Goal: Communication & Community: Participate in discussion

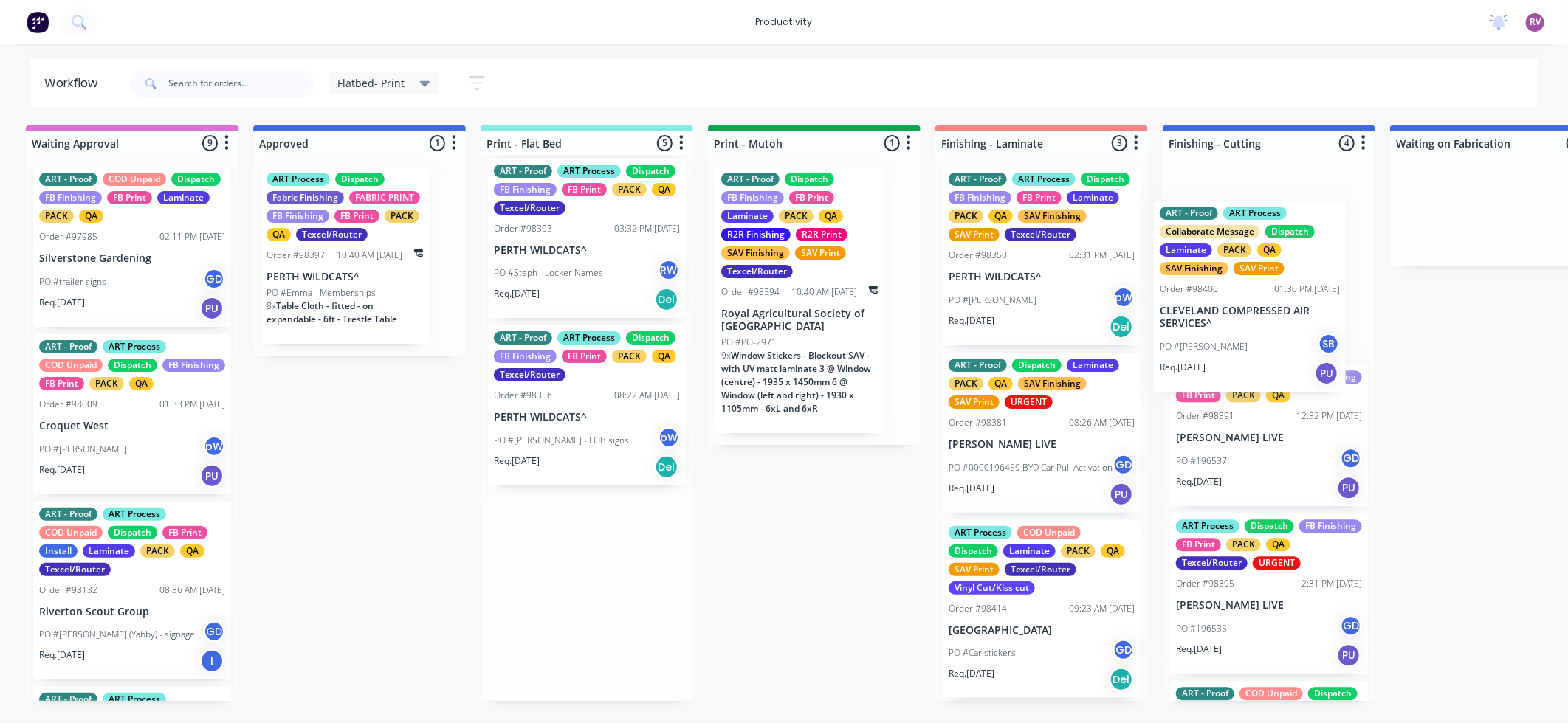
scroll to position [0, 13]
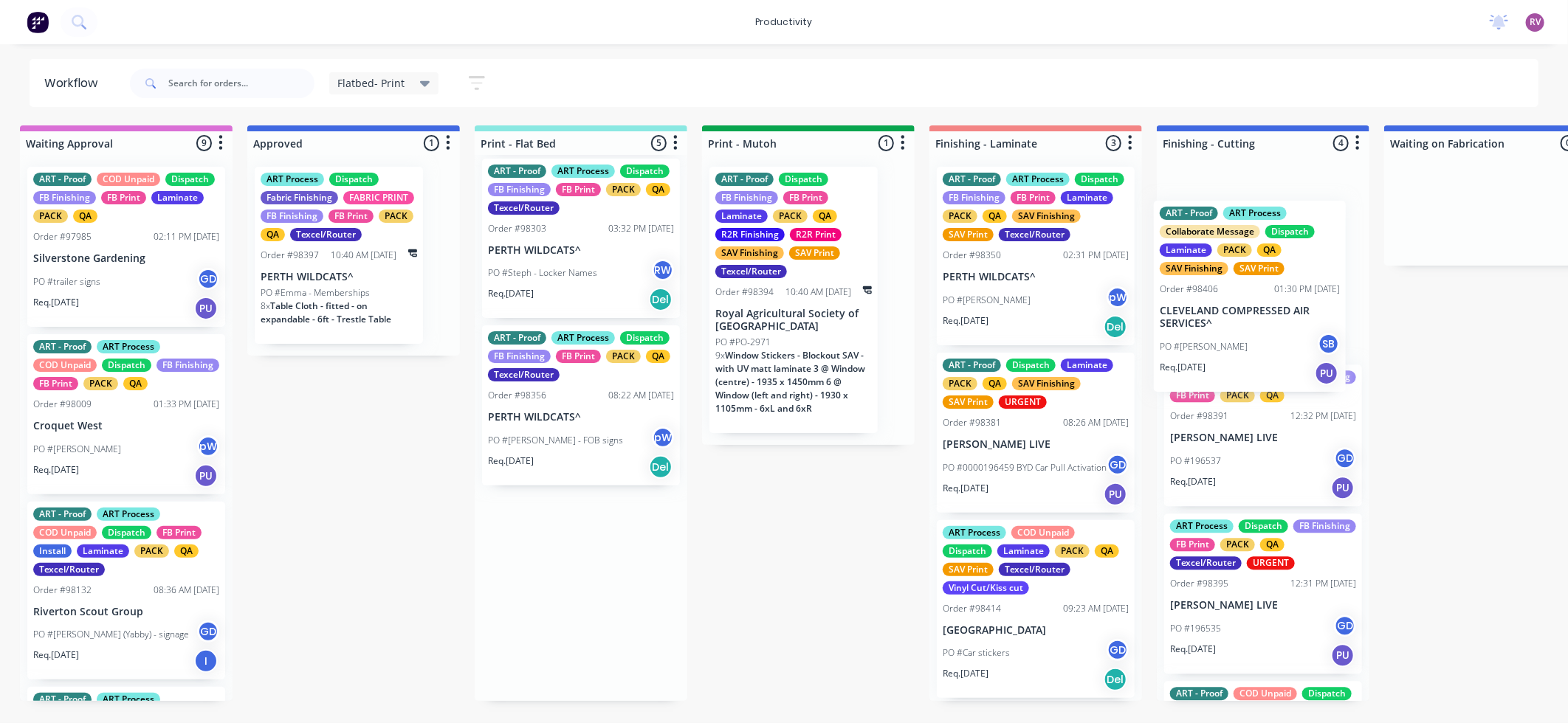
drag, startPoint x: 583, startPoint y: 483, endPoint x: 1249, endPoint y: 341, distance: 681.0
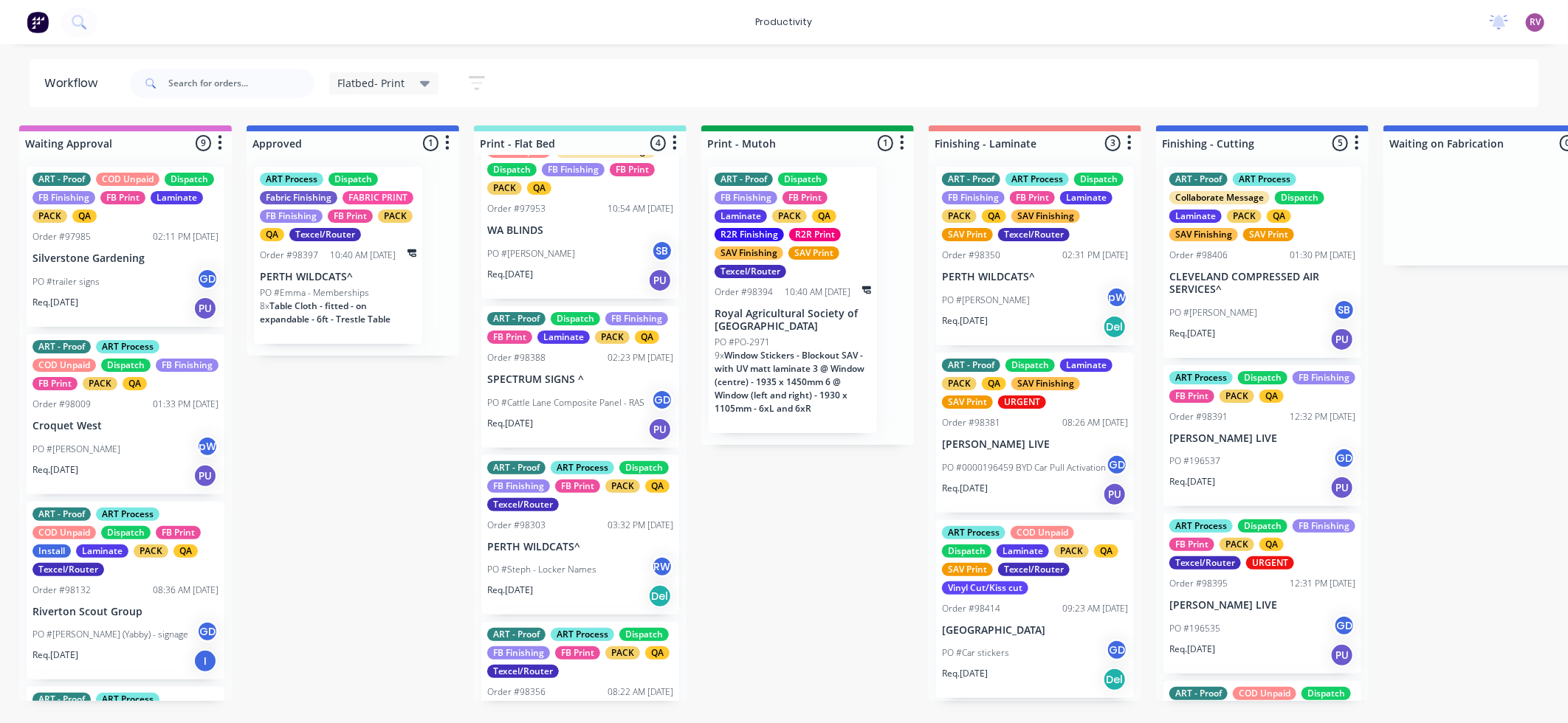
scroll to position [59, 0]
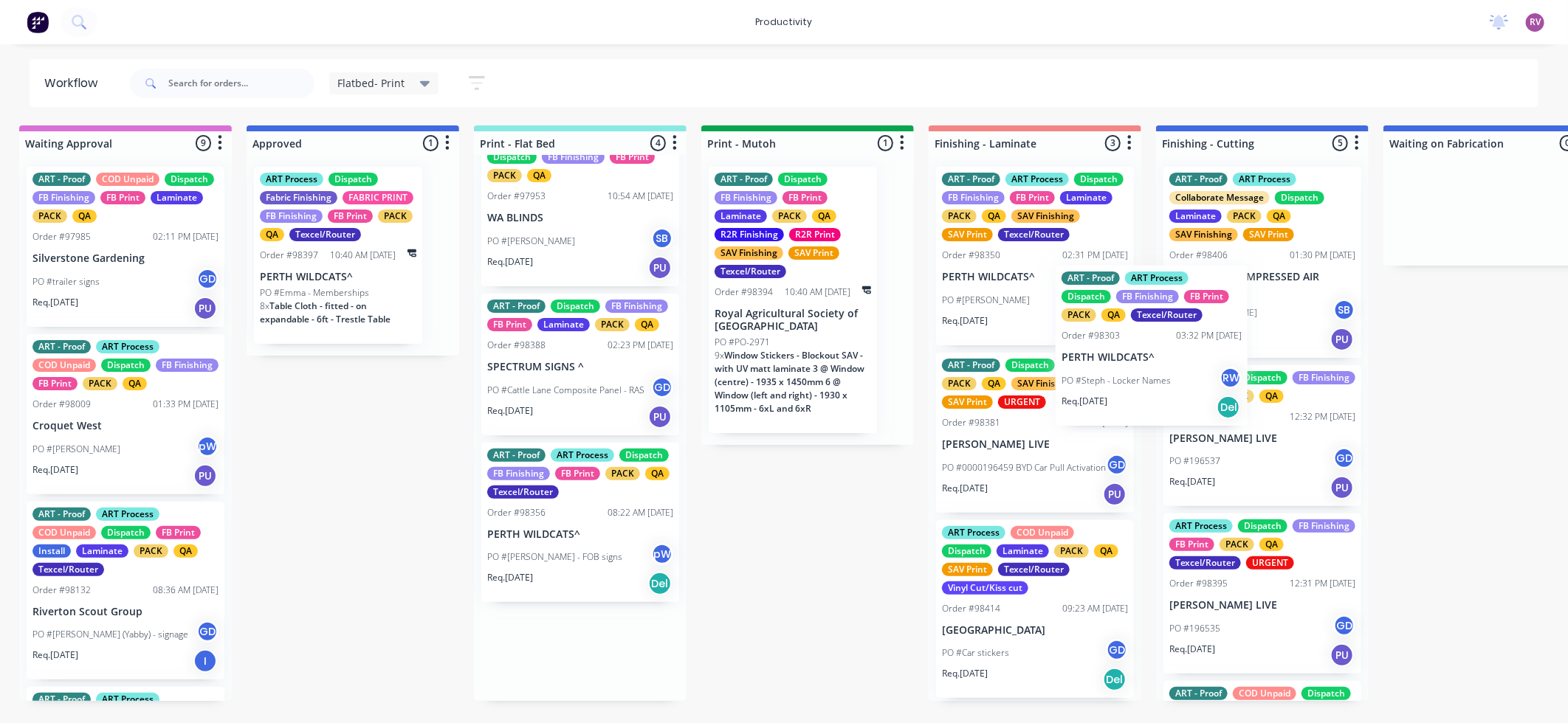
drag, startPoint x: 654, startPoint y: 527, endPoint x: 1169, endPoint y: 351, distance: 544.2
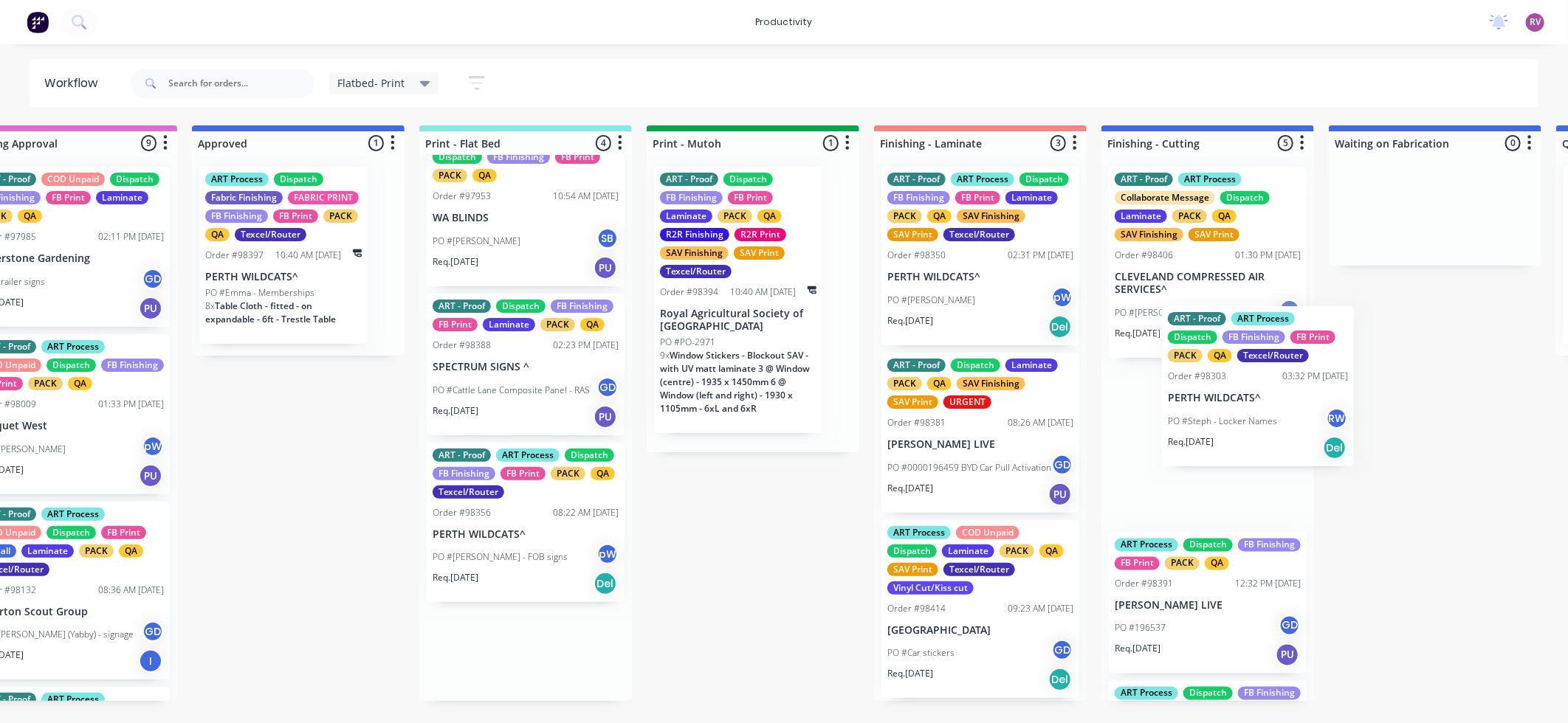
drag, startPoint x: 591, startPoint y: 565, endPoint x: 1262, endPoint y: 411, distance: 688.4
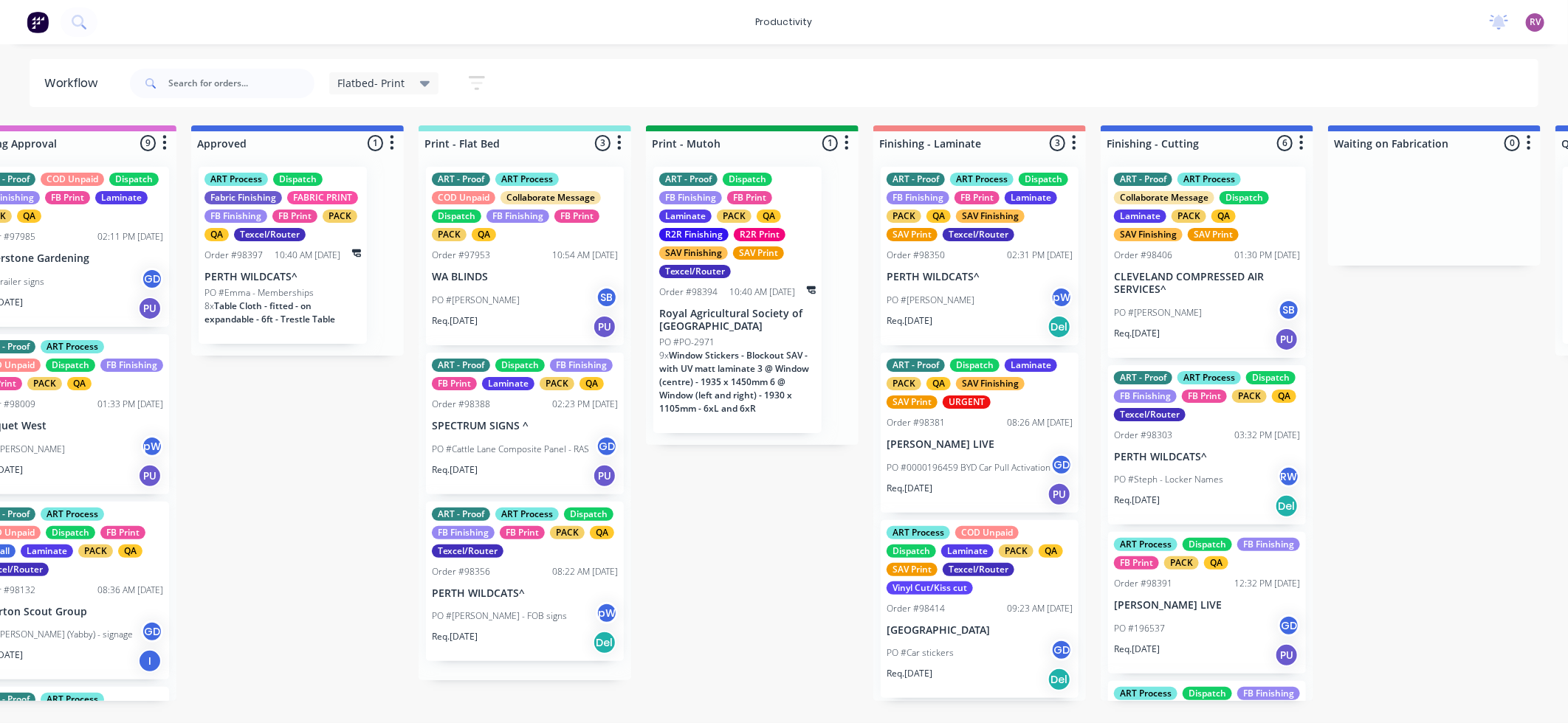
scroll to position [0, 0]
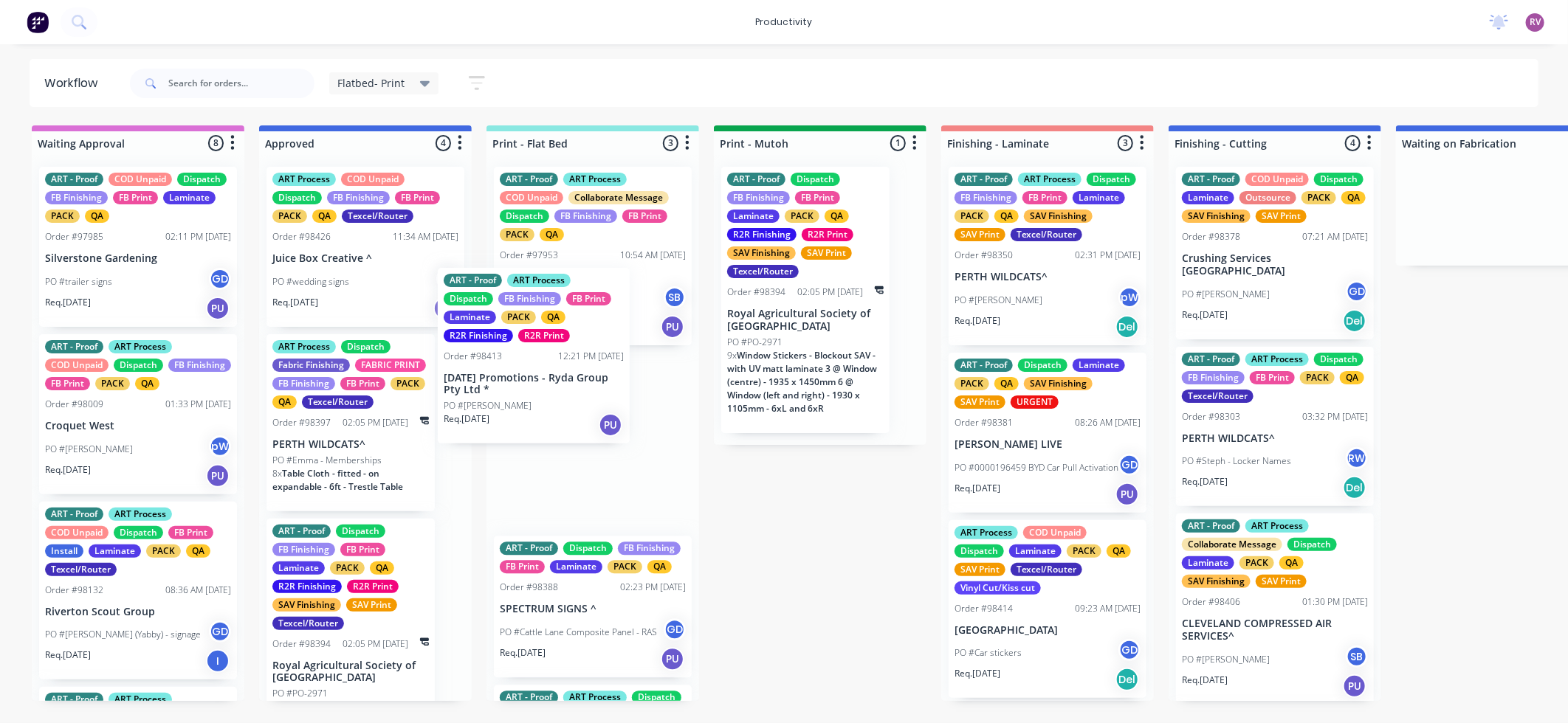
drag, startPoint x: 463, startPoint y: 395, endPoint x: 538, endPoint y: 375, distance: 77.6
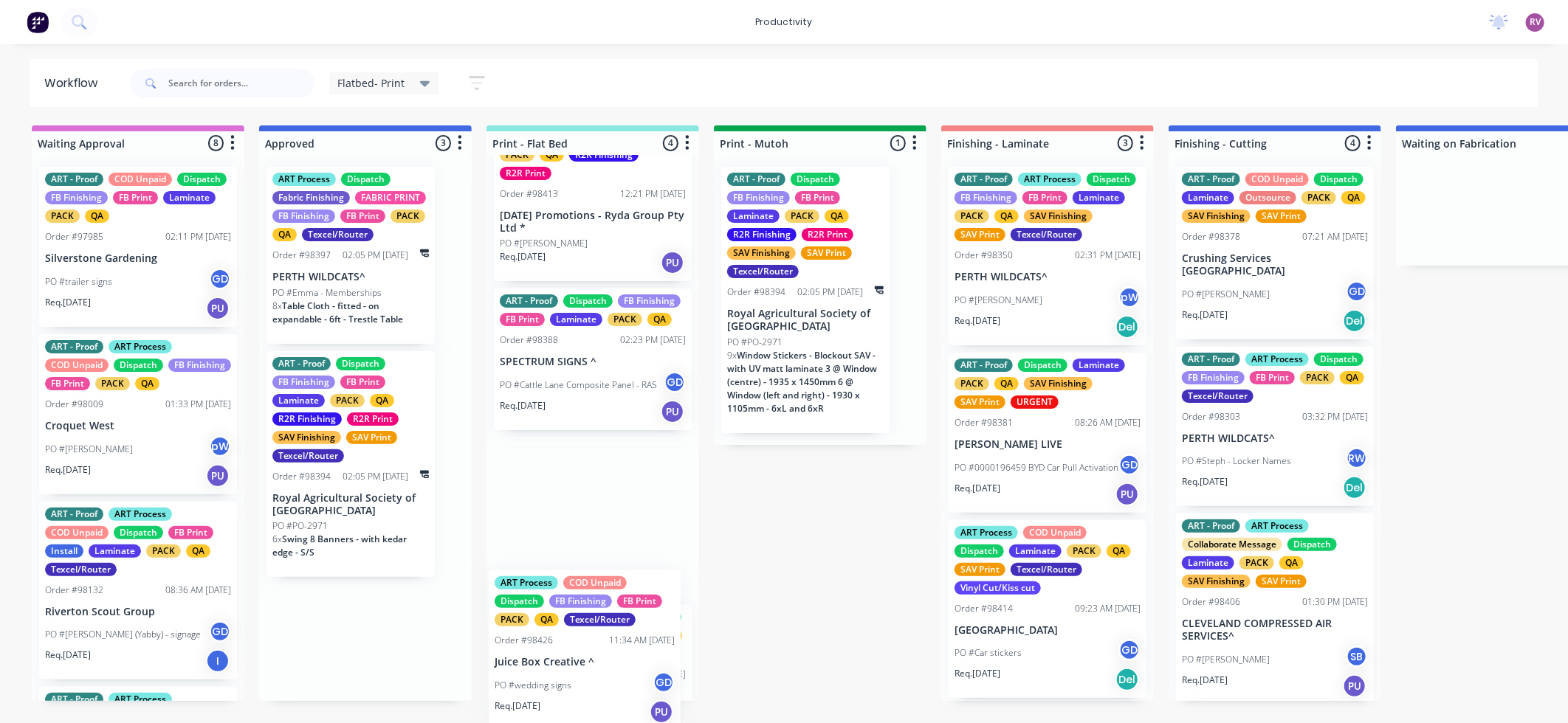
drag, startPoint x: 364, startPoint y: 249, endPoint x: 586, endPoint y: 657, distance: 464.5
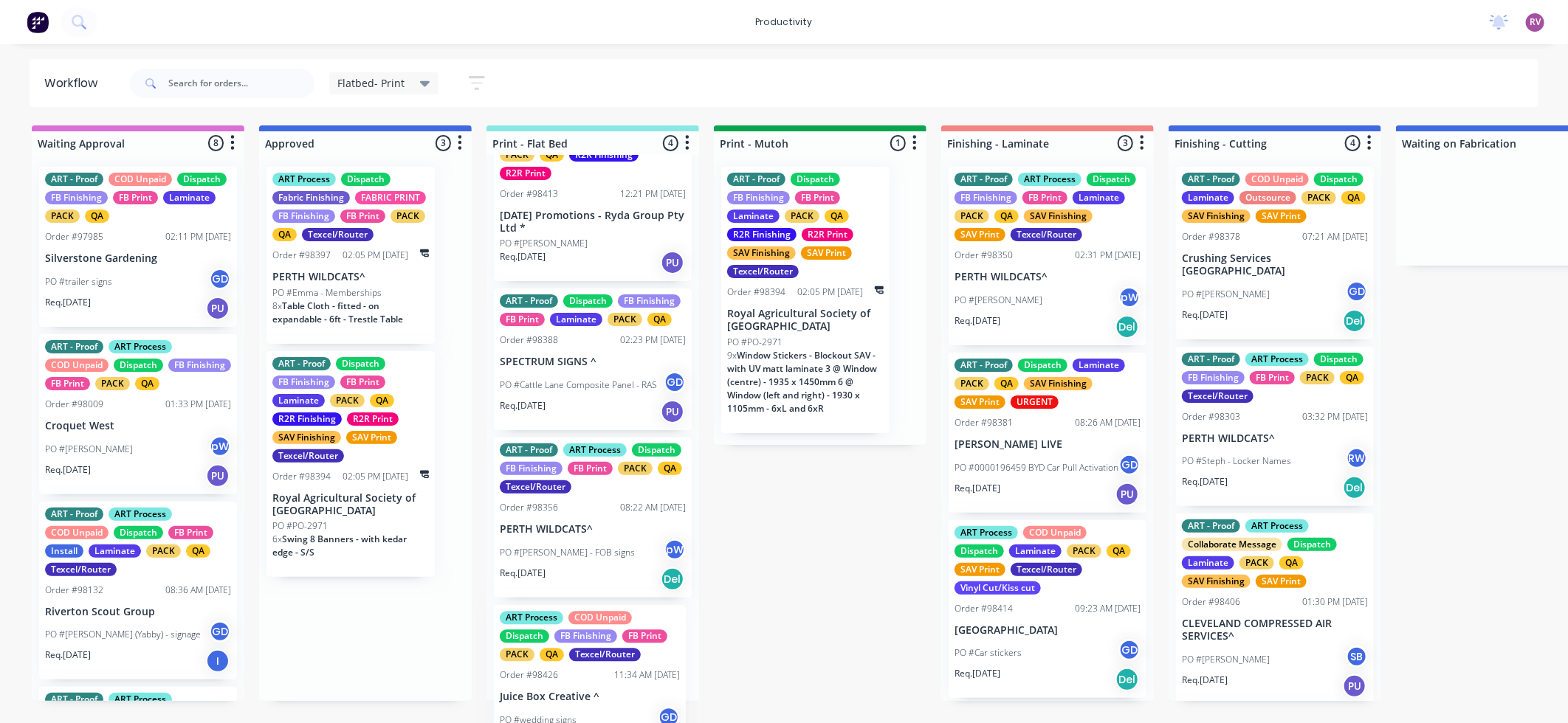
scroll to position [257, 0]
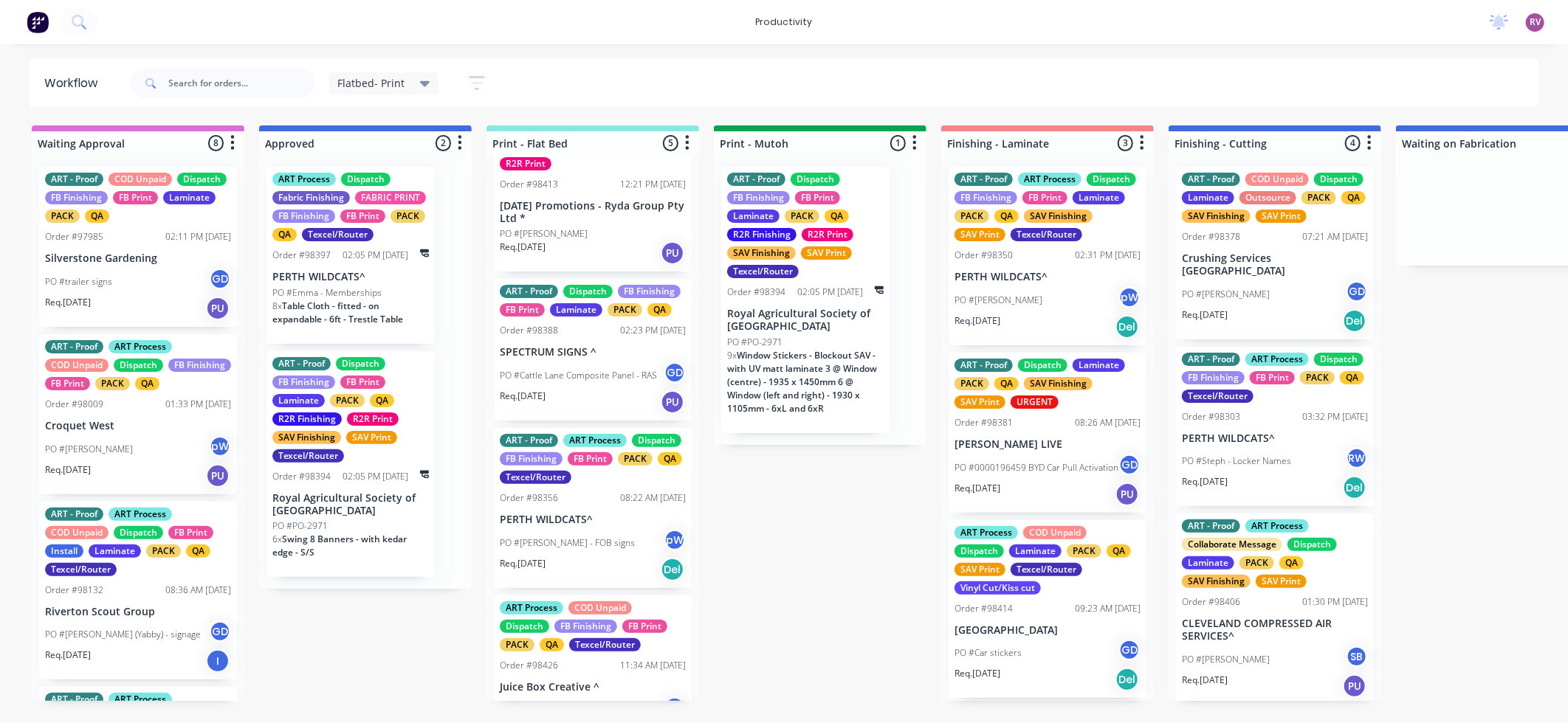
click at [596, 234] on div "PO #[PERSON_NAME]" at bounding box center [593, 234] width 186 height 14
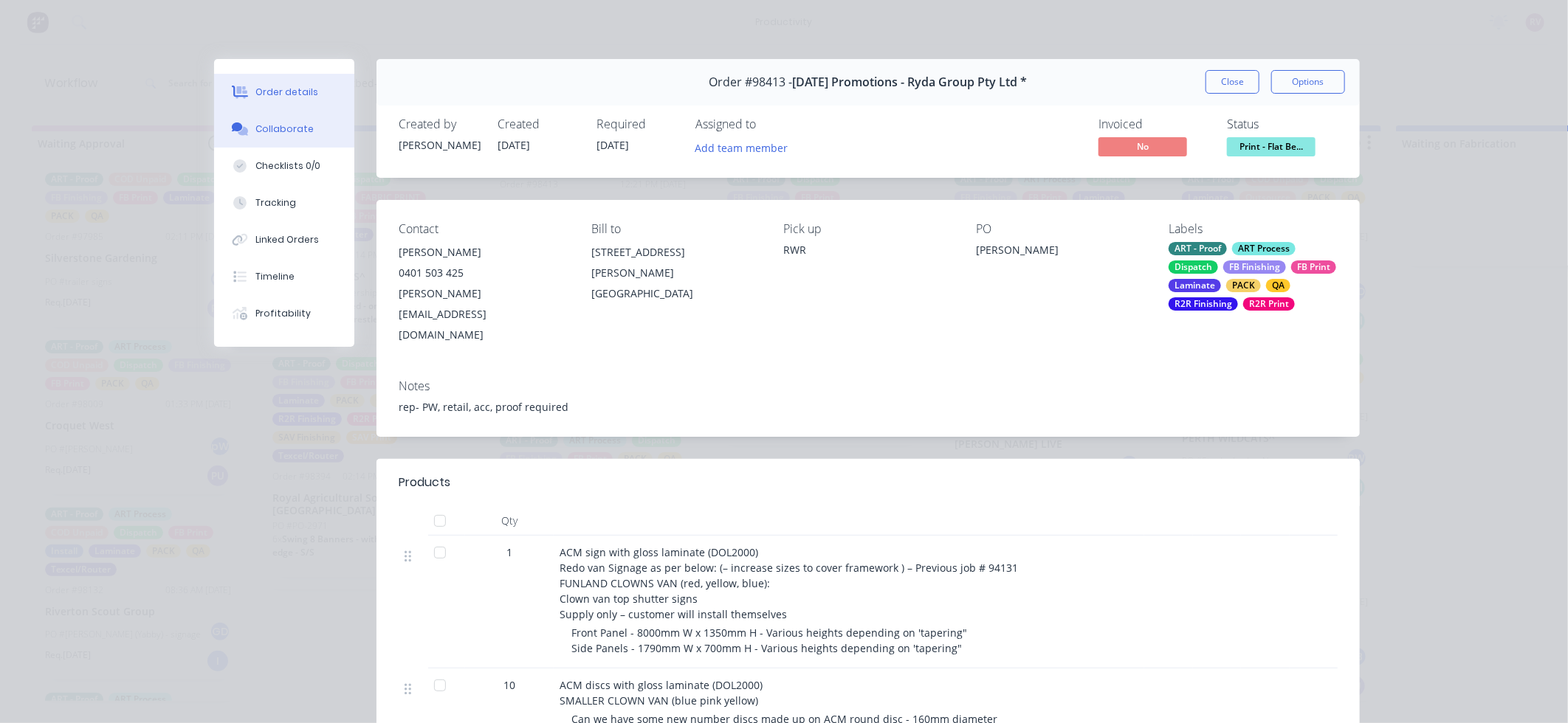
click at [289, 133] on div "Collaborate" at bounding box center [284, 129] width 58 height 14
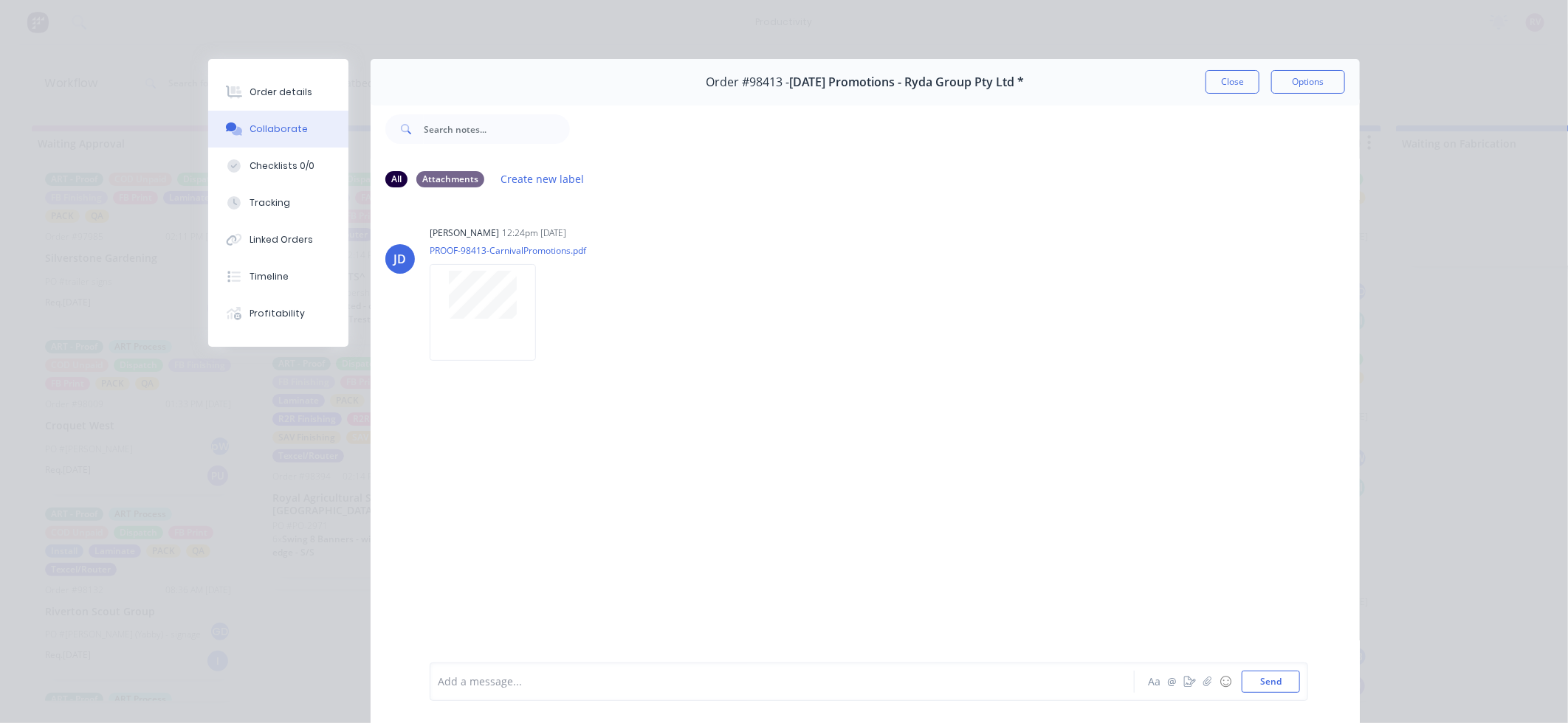
click at [582, 674] on div at bounding box center [761, 682] width 646 height 16
click at [1240, 87] on button "Close" at bounding box center [1233, 82] width 54 height 23
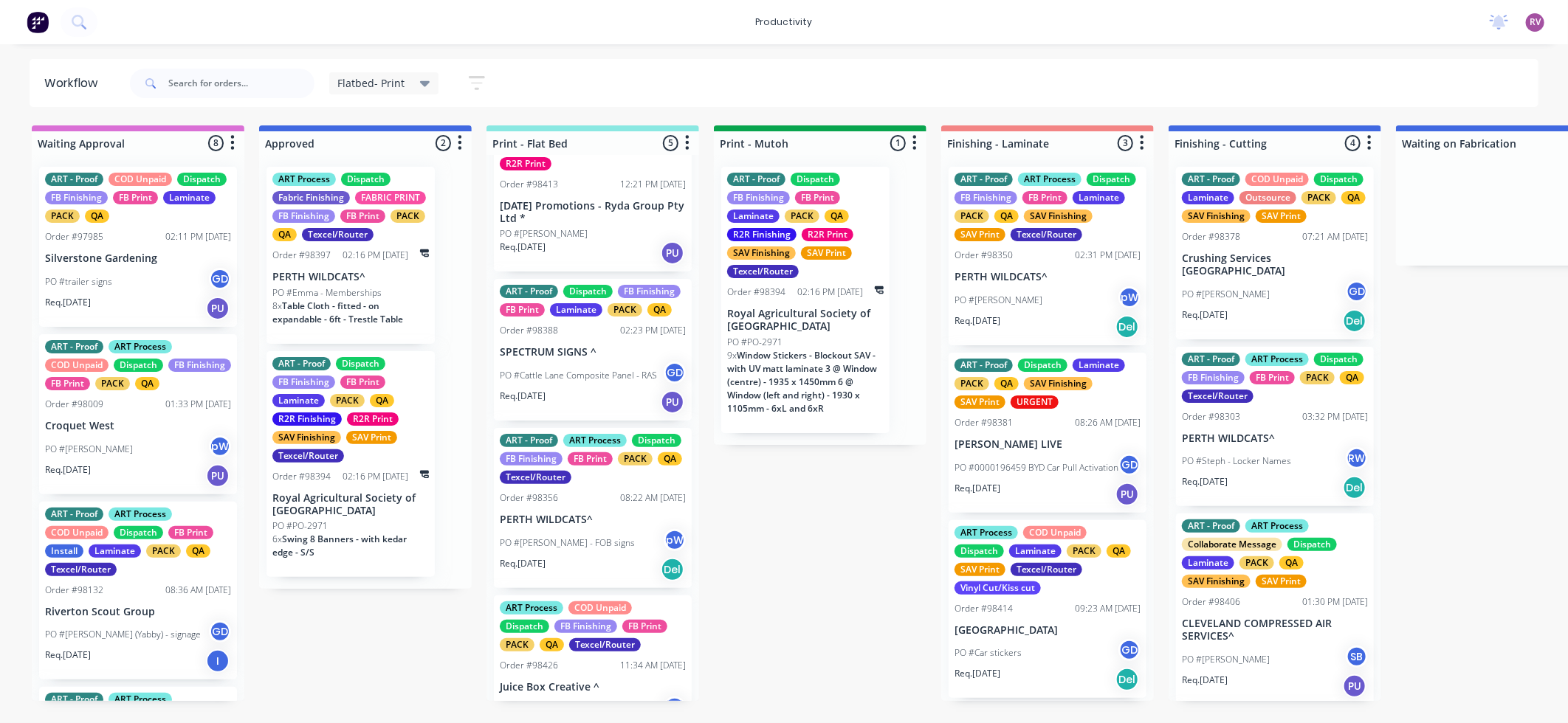
click at [574, 237] on div "PO #[PERSON_NAME]" at bounding box center [593, 234] width 186 height 14
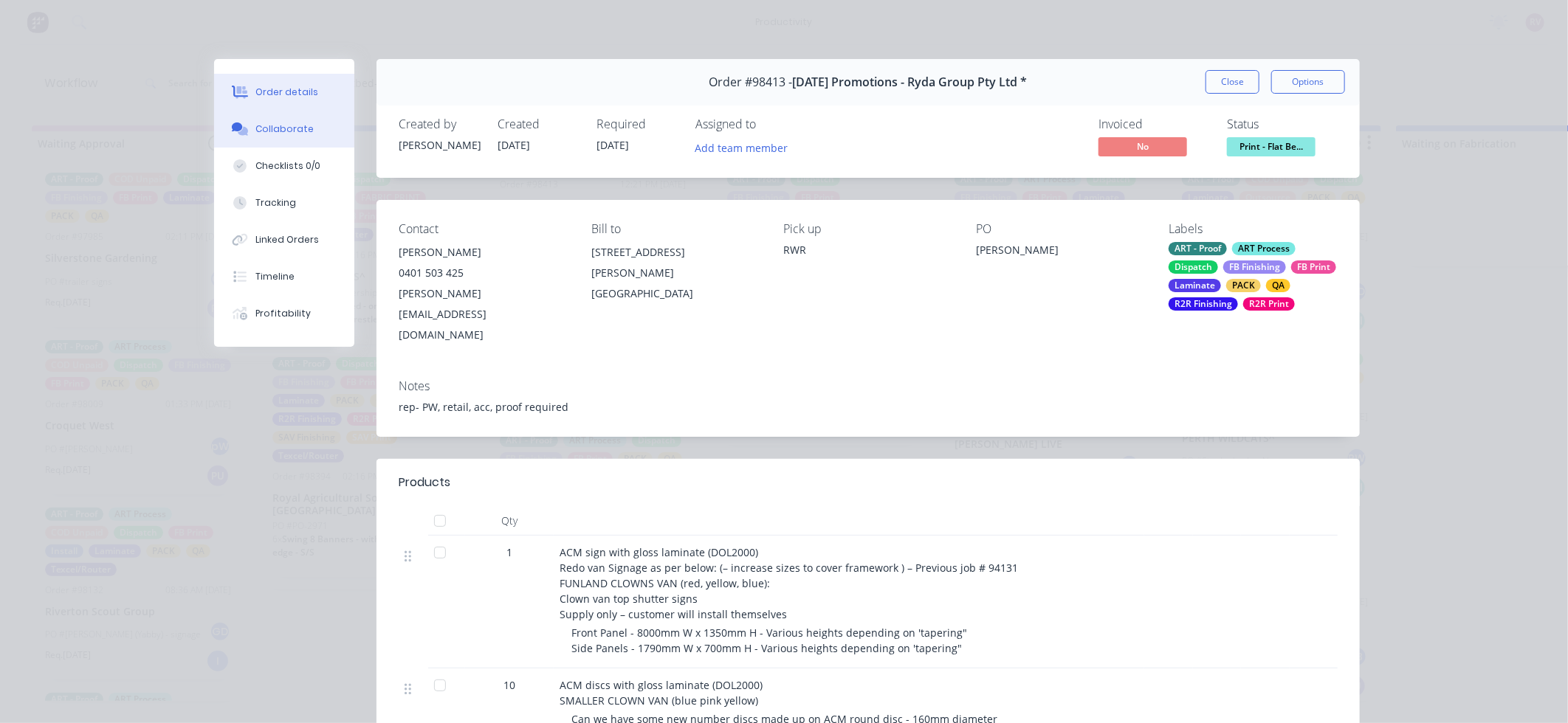
click at [297, 136] on button "Collaborate" at bounding box center [284, 129] width 140 height 37
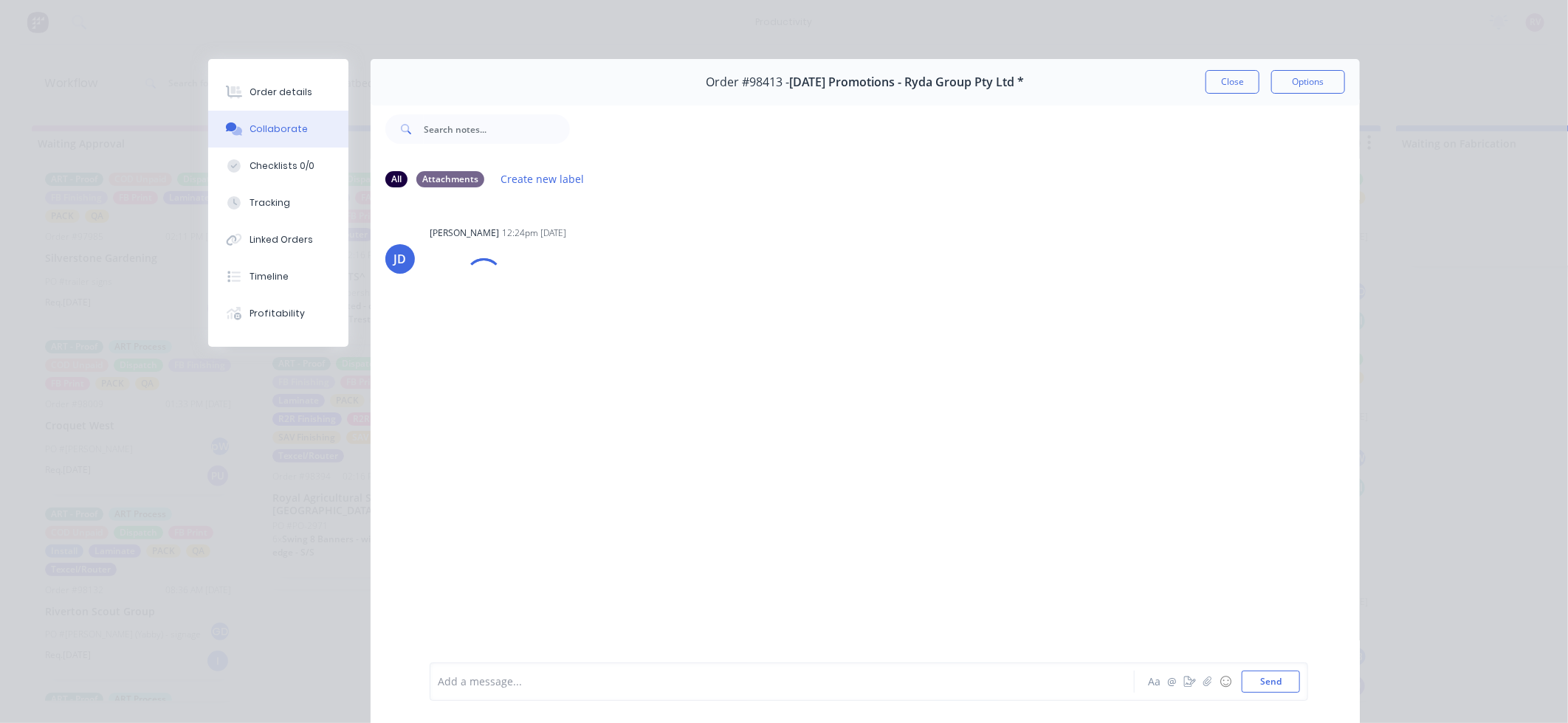
click at [481, 673] on div "Add a message..." at bounding box center [761, 681] width 647 height 22
click at [1274, 682] on button "Send" at bounding box center [1271, 681] width 58 height 22
click at [1234, 84] on button "Close" at bounding box center [1233, 82] width 54 height 23
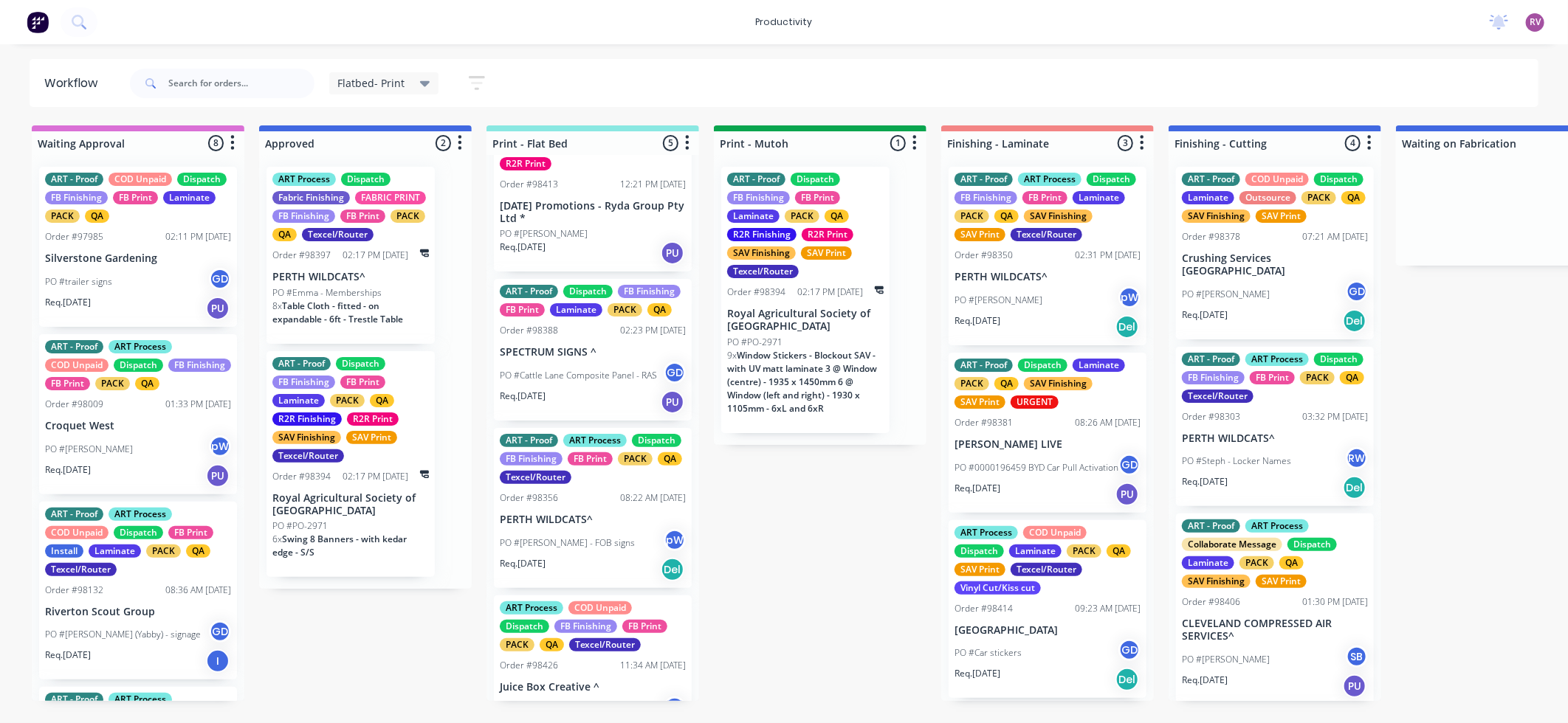
click at [578, 248] on div "Req. [DATE] PU" at bounding box center [593, 253] width 186 height 25
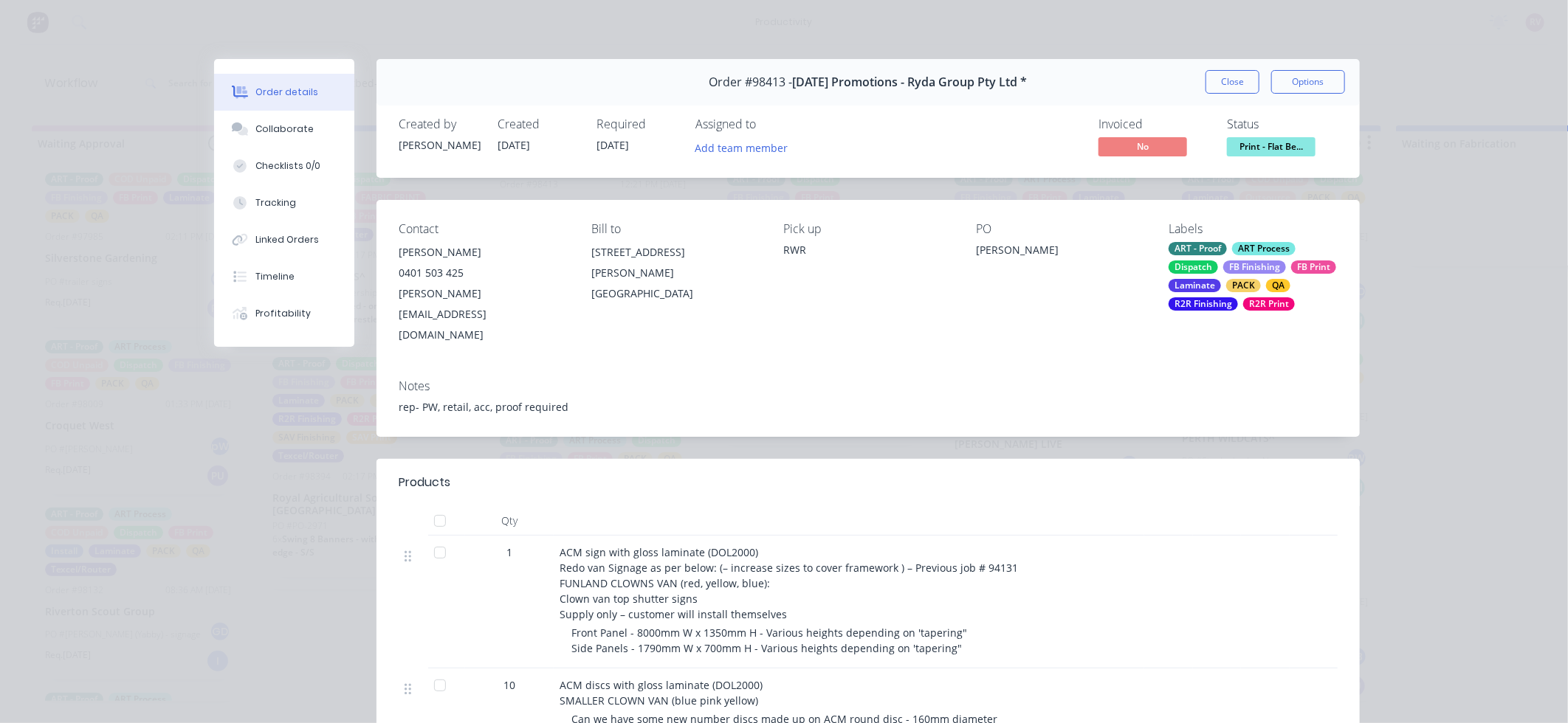
click at [1195, 279] on div "Laminate" at bounding box center [1195, 285] width 52 height 14
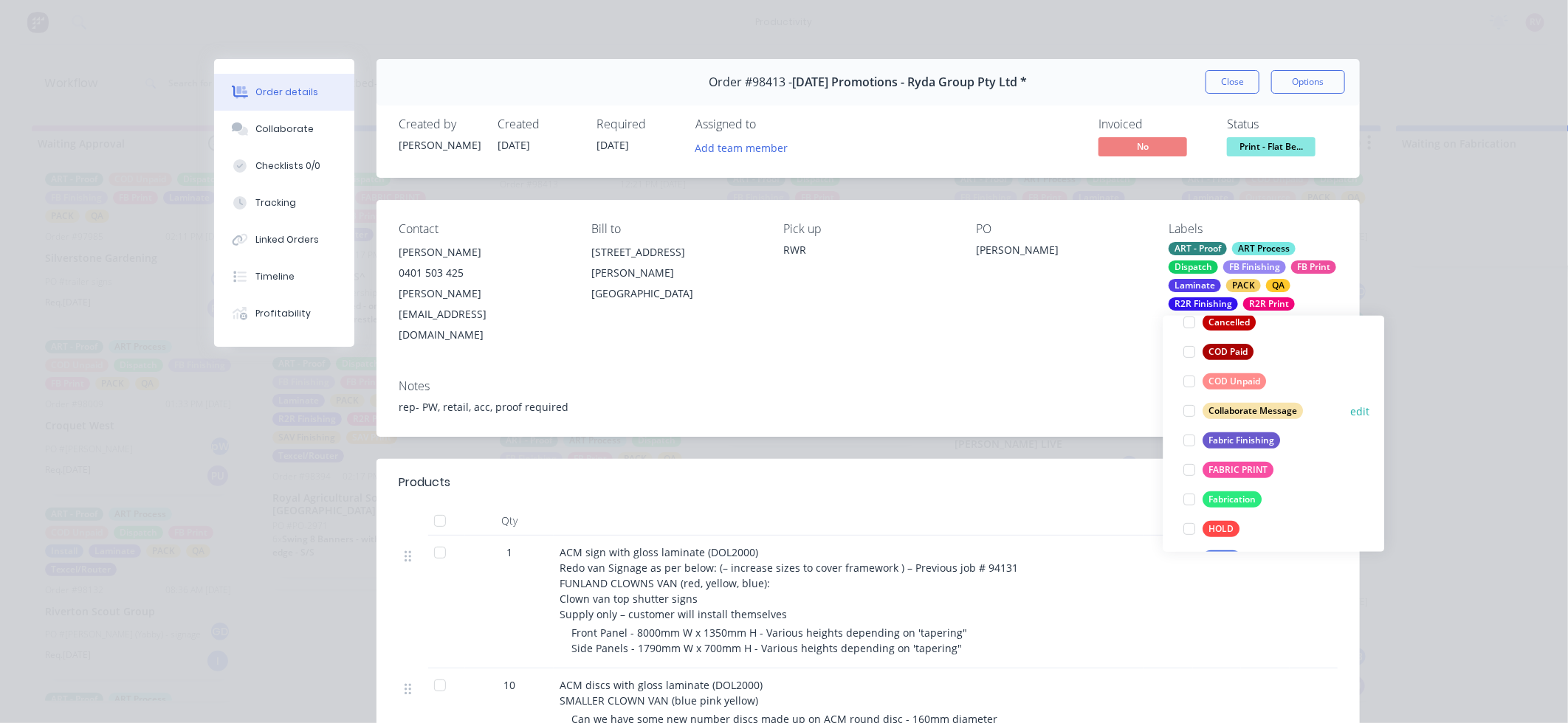
click at [1266, 413] on div "Collaborate Message" at bounding box center [1252, 411] width 100 height 16
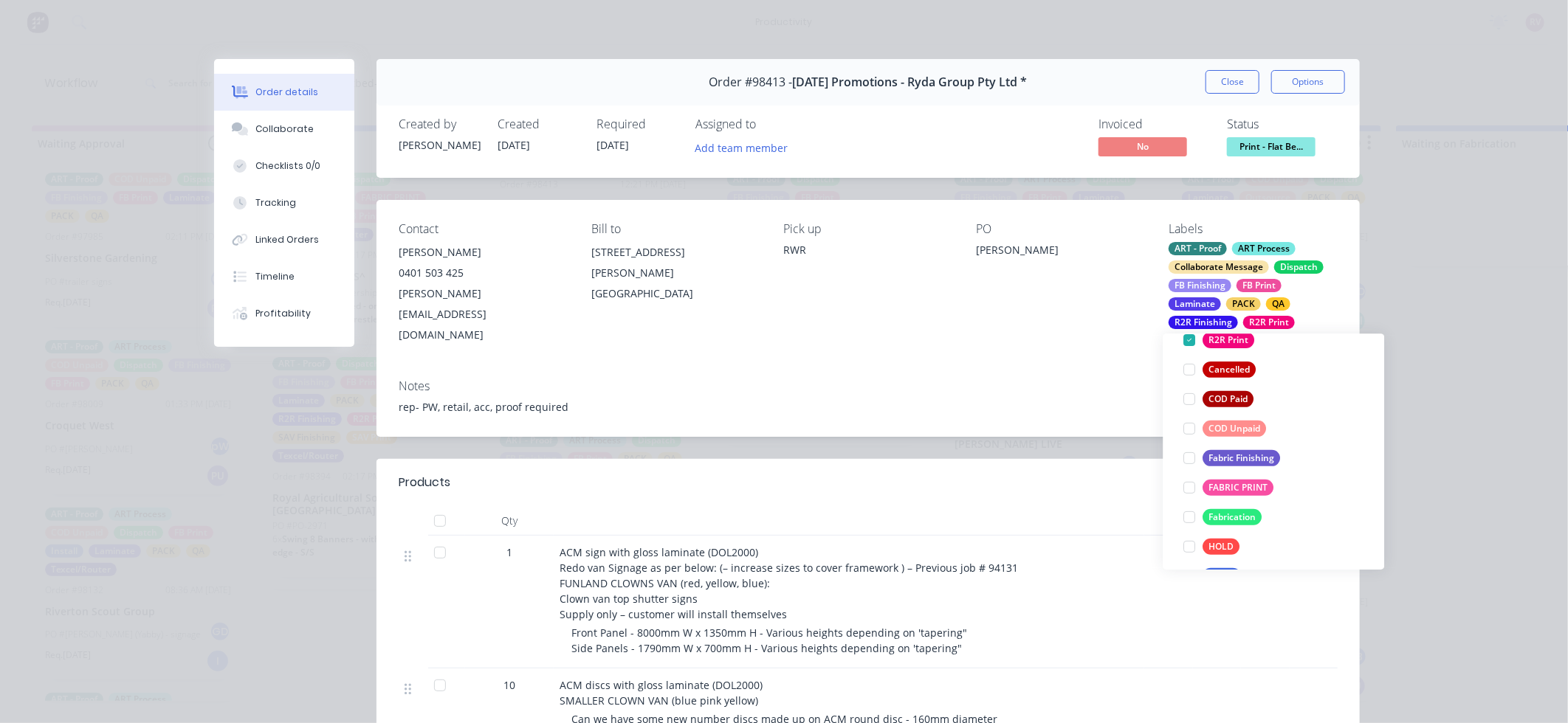
scroll to position [82, 0]
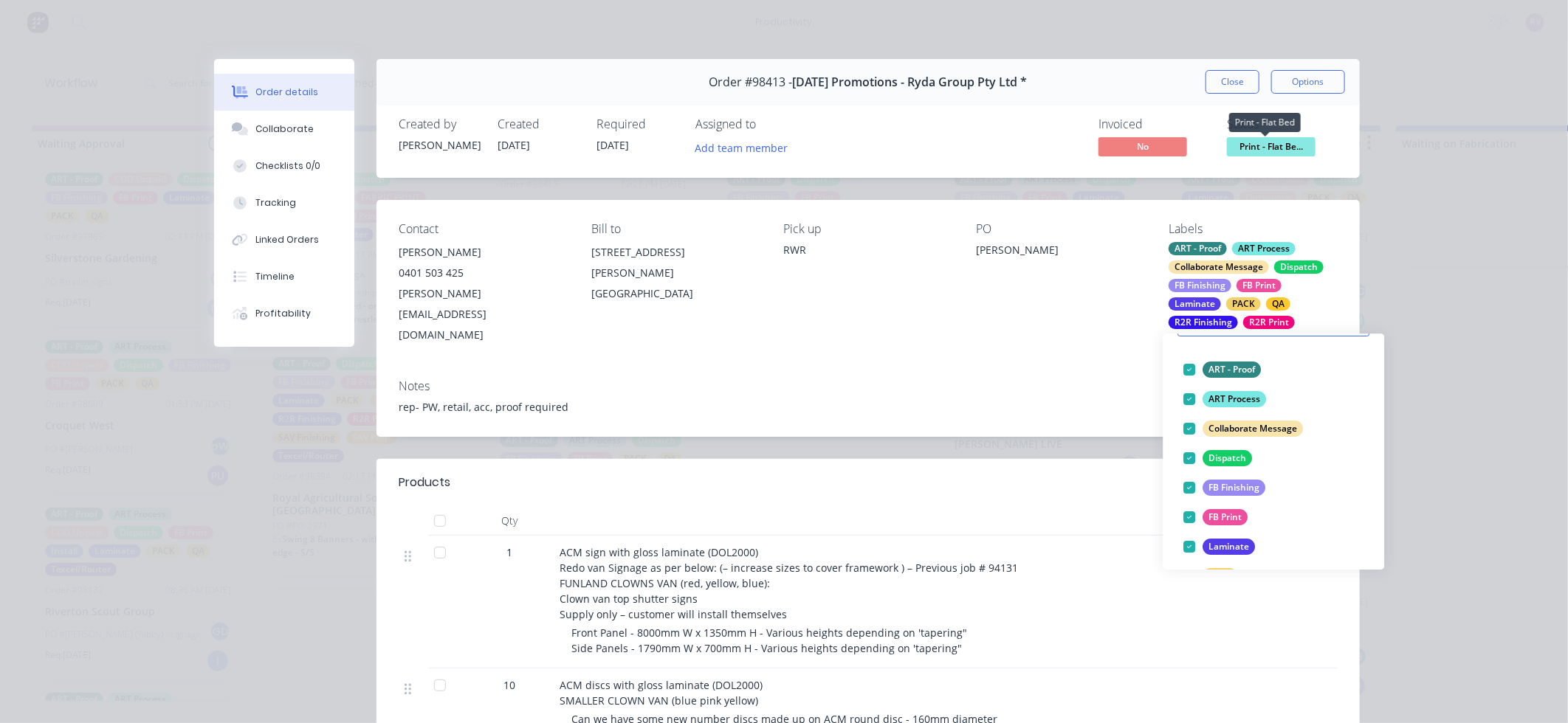
click at [1289, 147] on span "Print - Flat Be..." at bounding box center [1271, 146] width 88 height 18
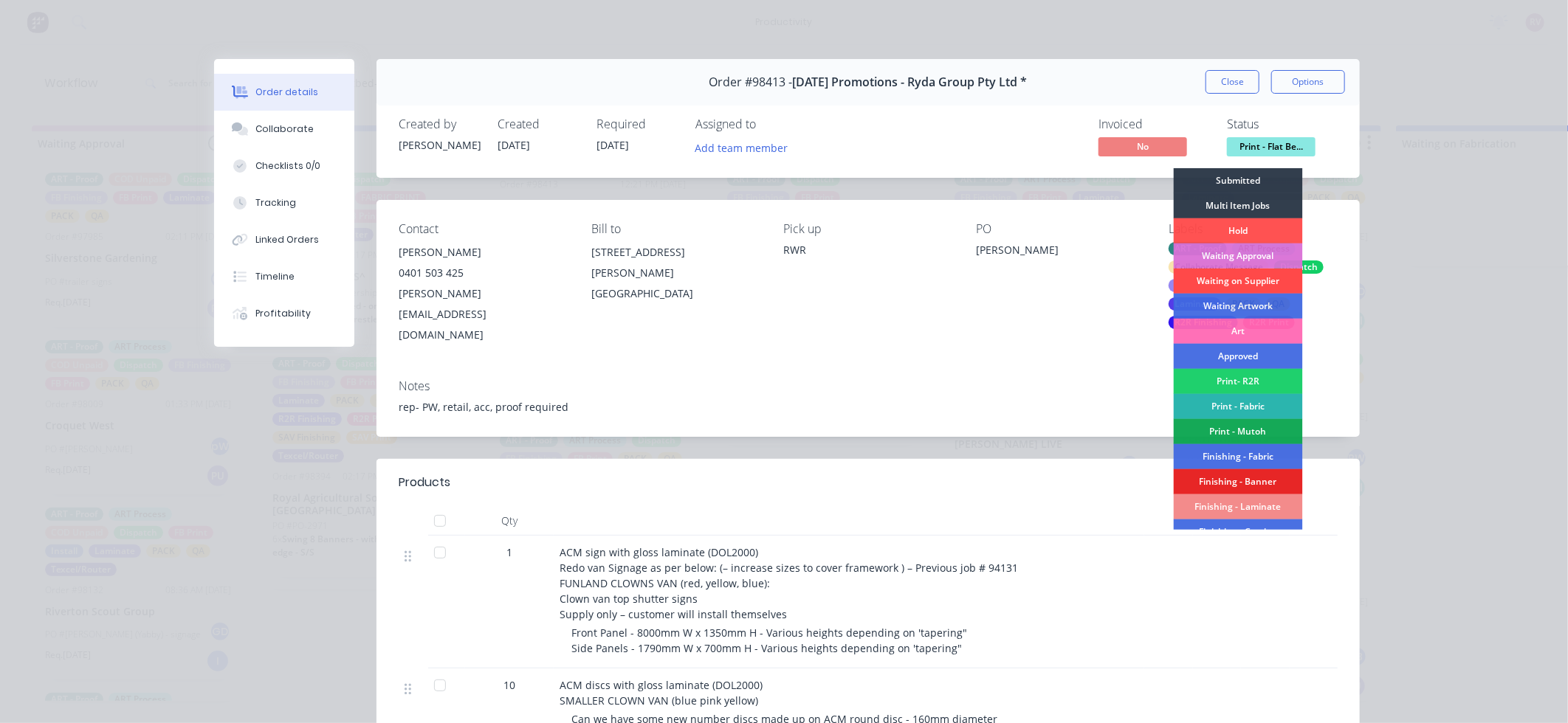
click at [1265, 286] on div "Waiting on Supplier" at bounding box center [1238, 281] width 129 height 25
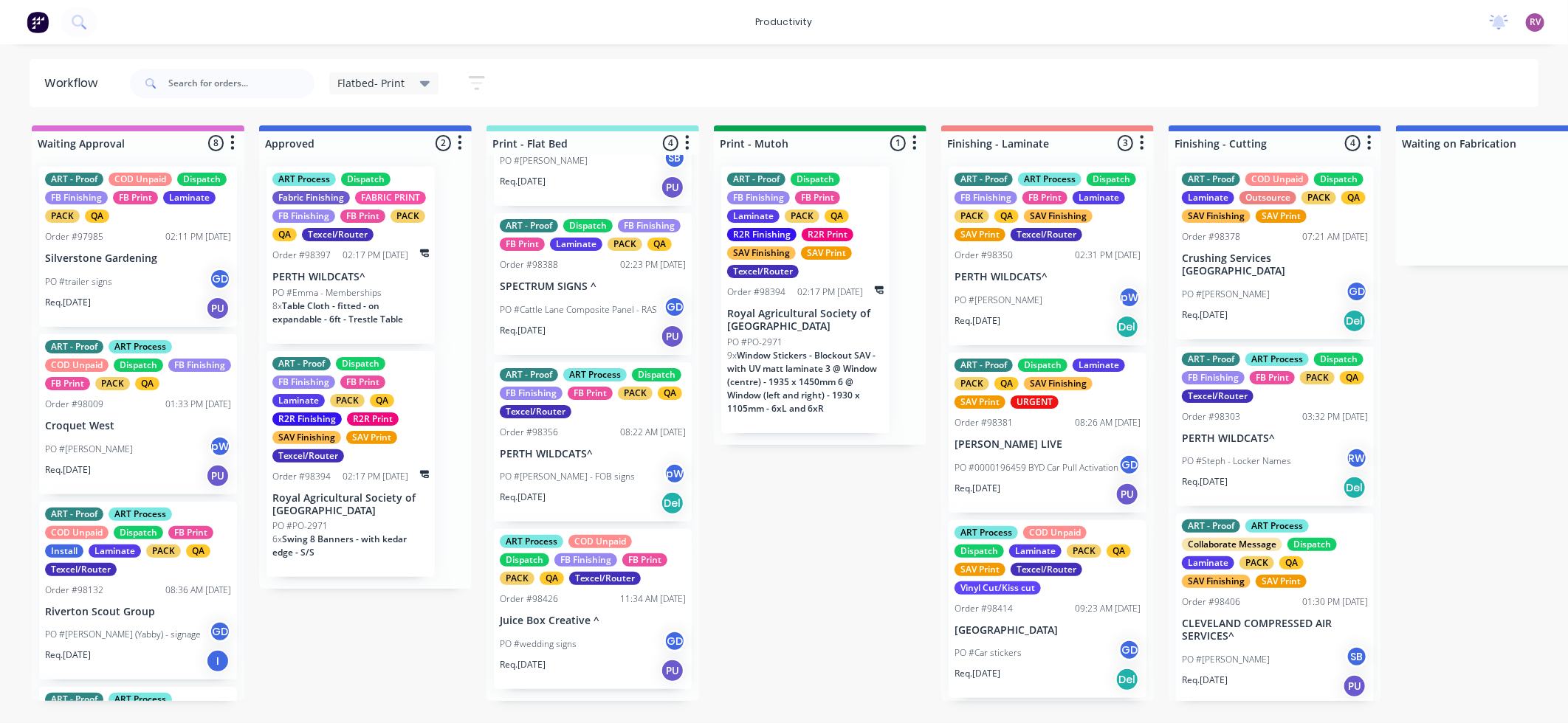
scroll to position [0, 0]
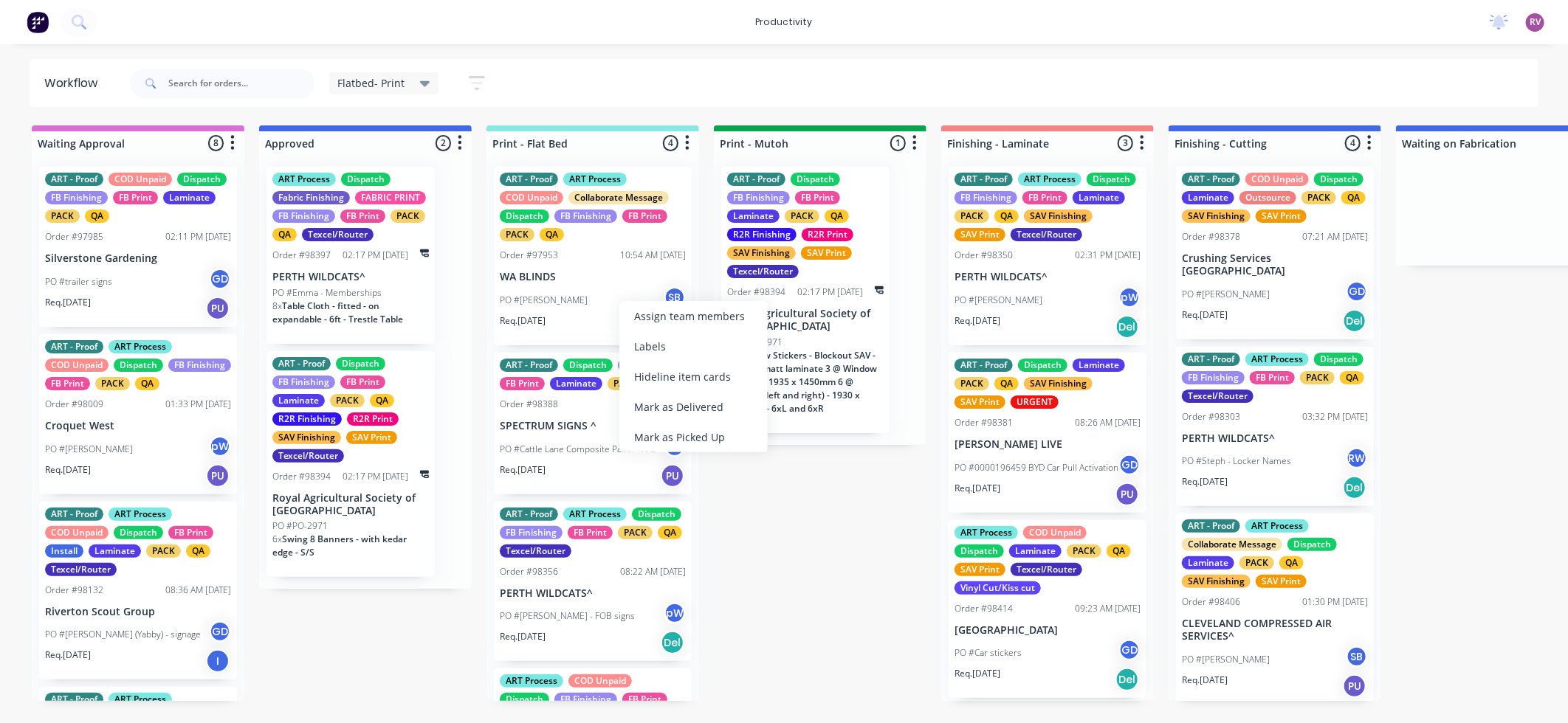
click at [616, 279] on p "WA BLINDS" at bounding box center [593, 277] width 186 height 13
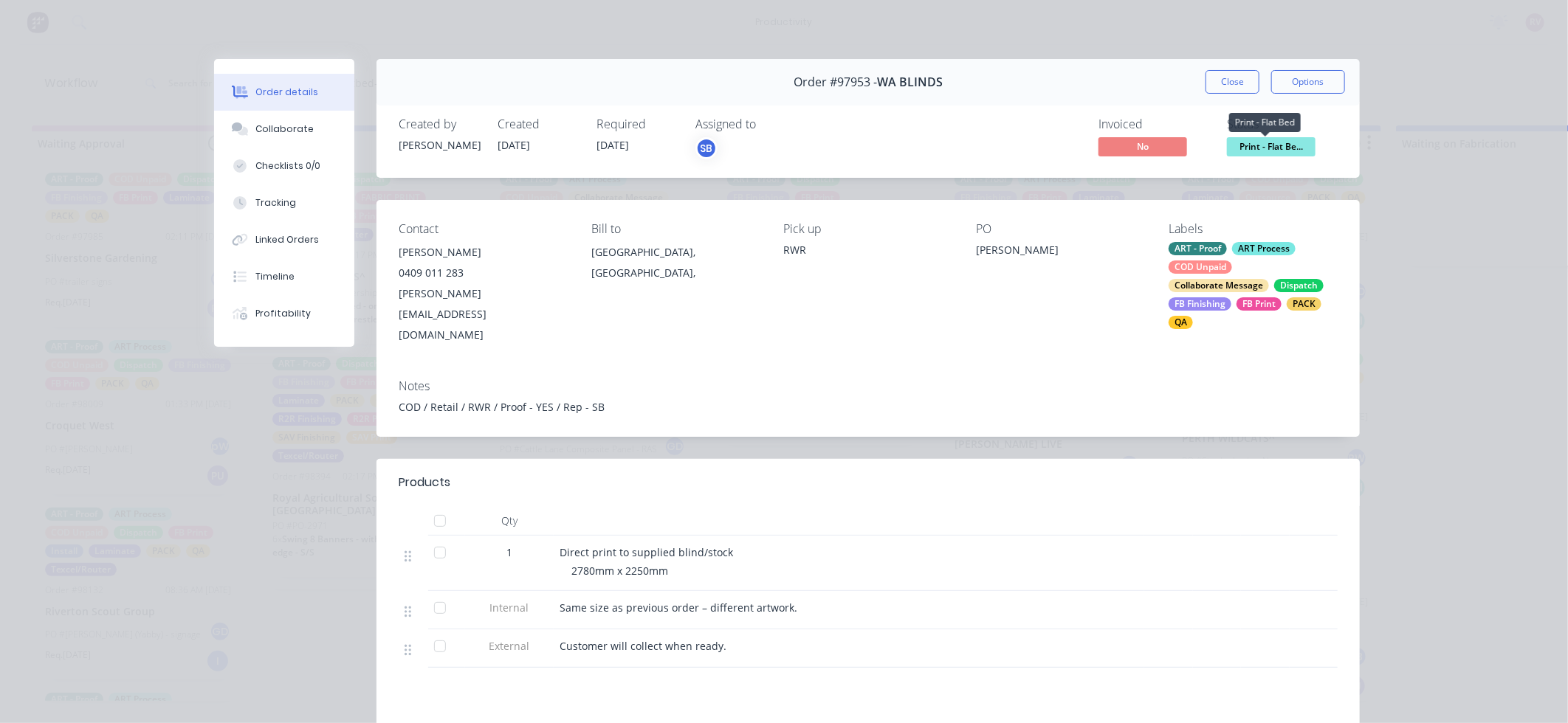
click at [1274, 147] on span "Print - Flat Be..." at bounding box center [1271, 146] width 88 height 18
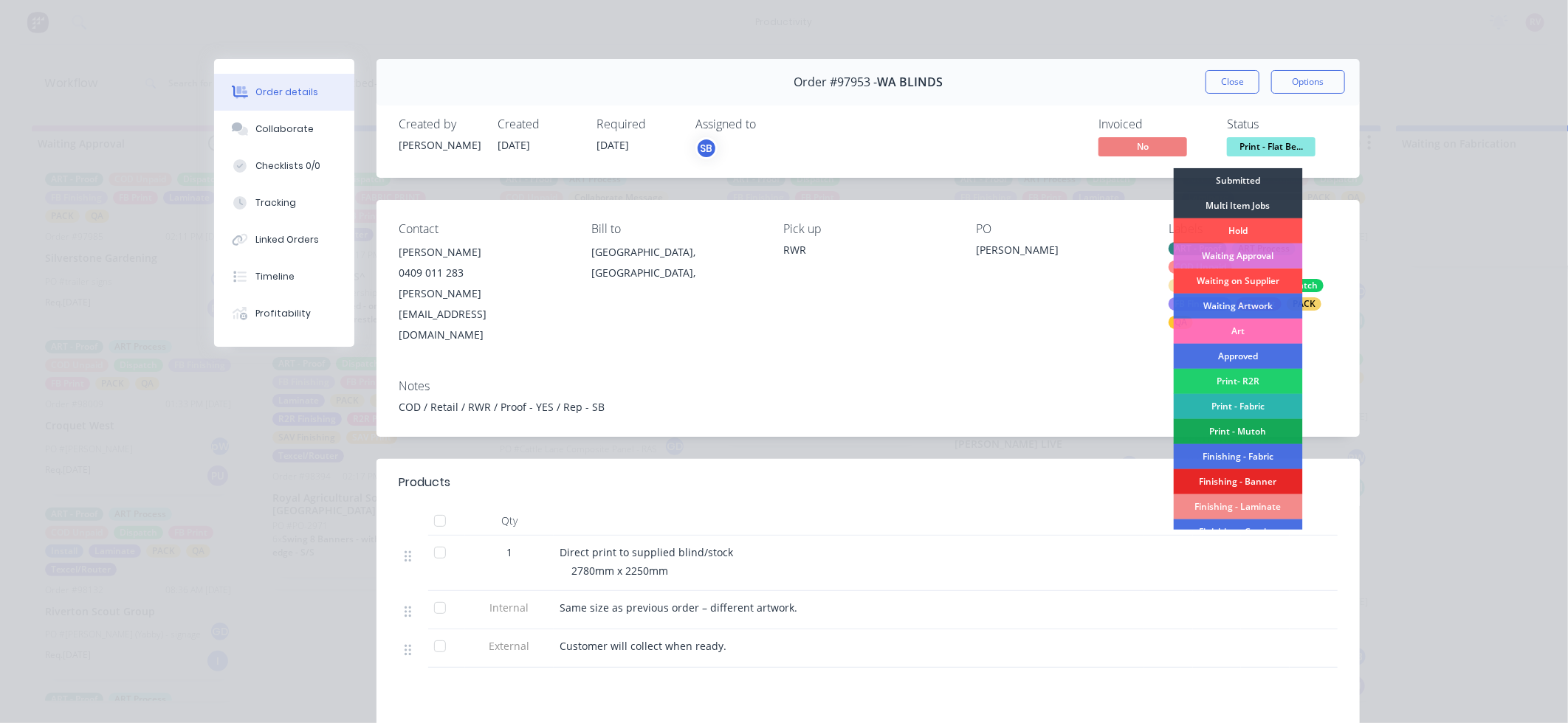
click at [1258, 283] on div "Waiting on Supplier" at bounding box center [1238, 281] width 129 height 25
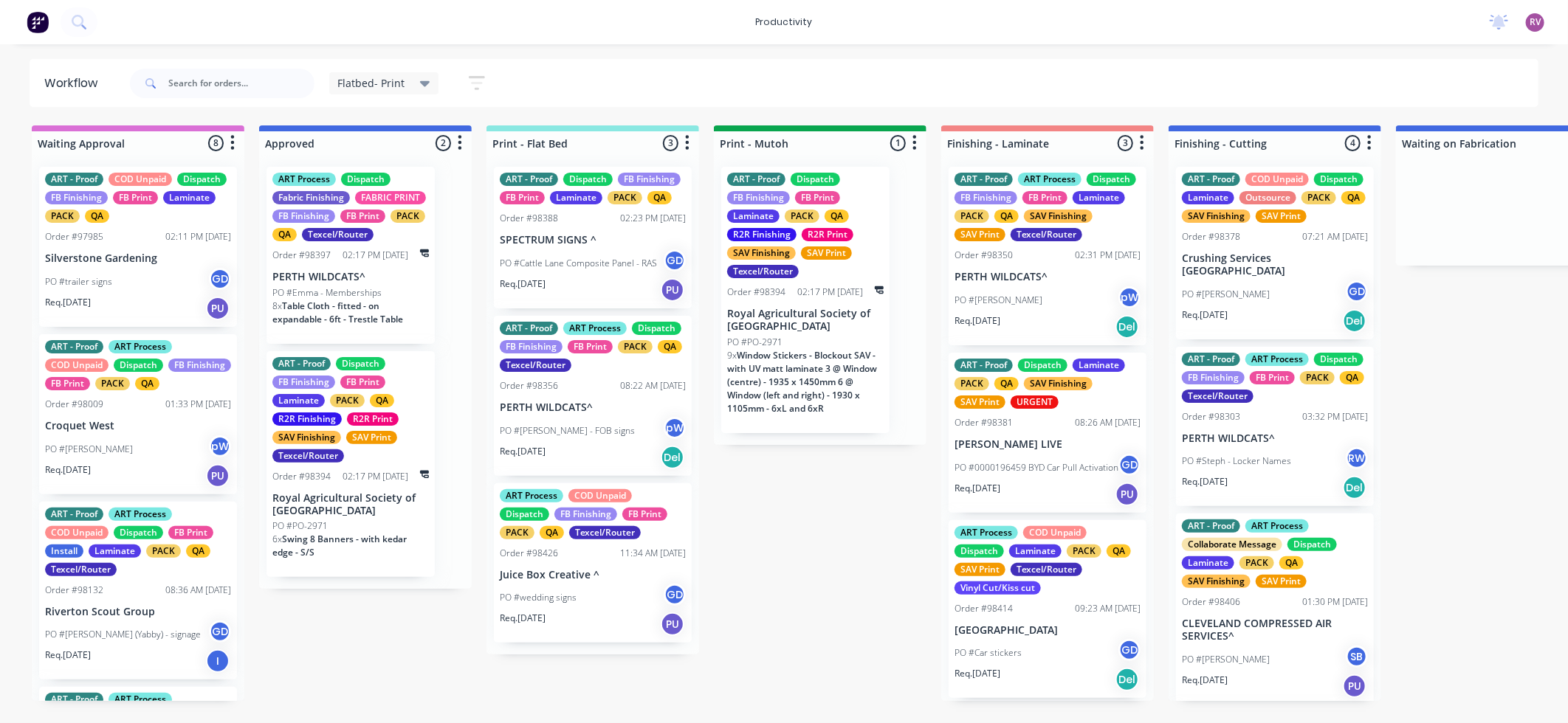
click at [609, 584] on div "PO #wedding signs GD" at bounding box center [593, 597] width 186 height 28
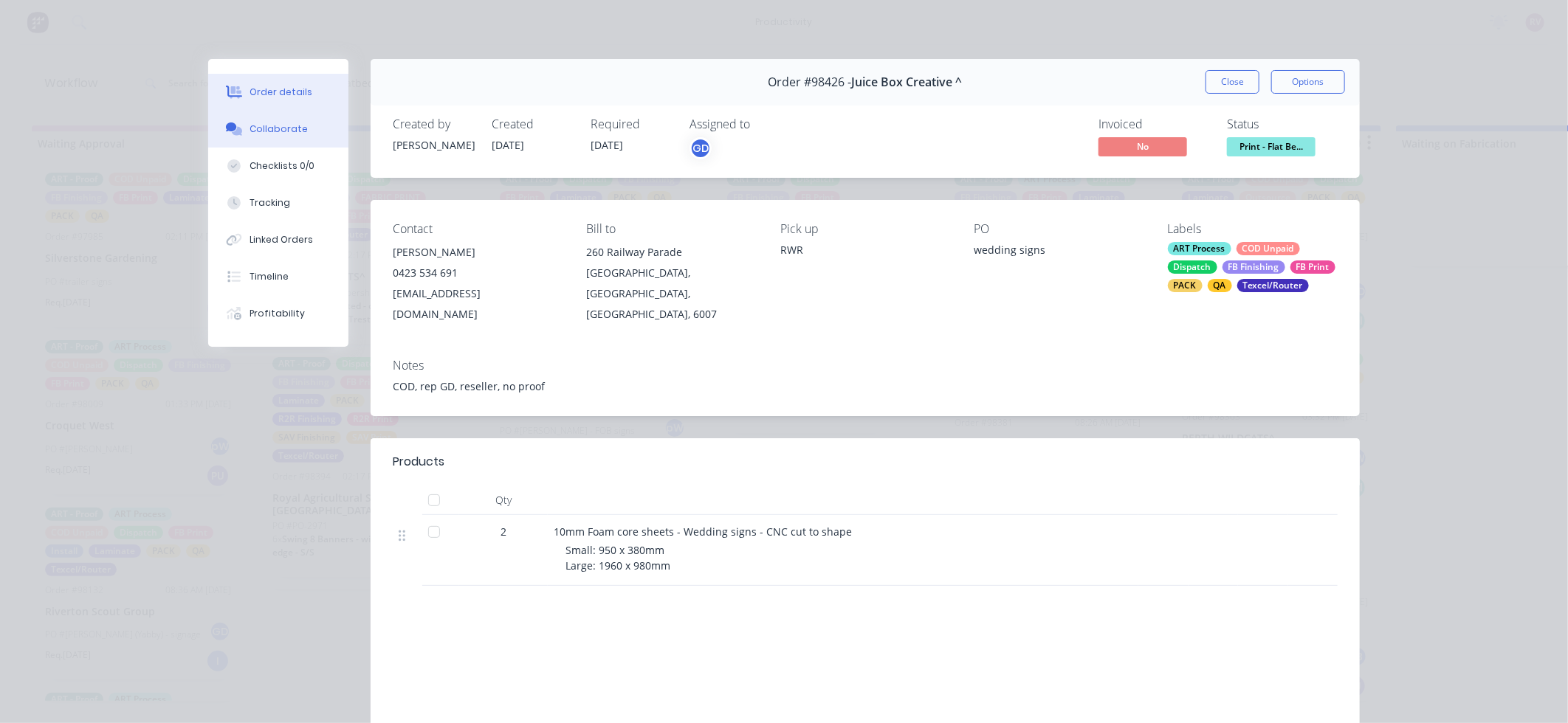
click at [269, 136] on button "Collaborate" at bounding box center [278, 129] width 140 height 37
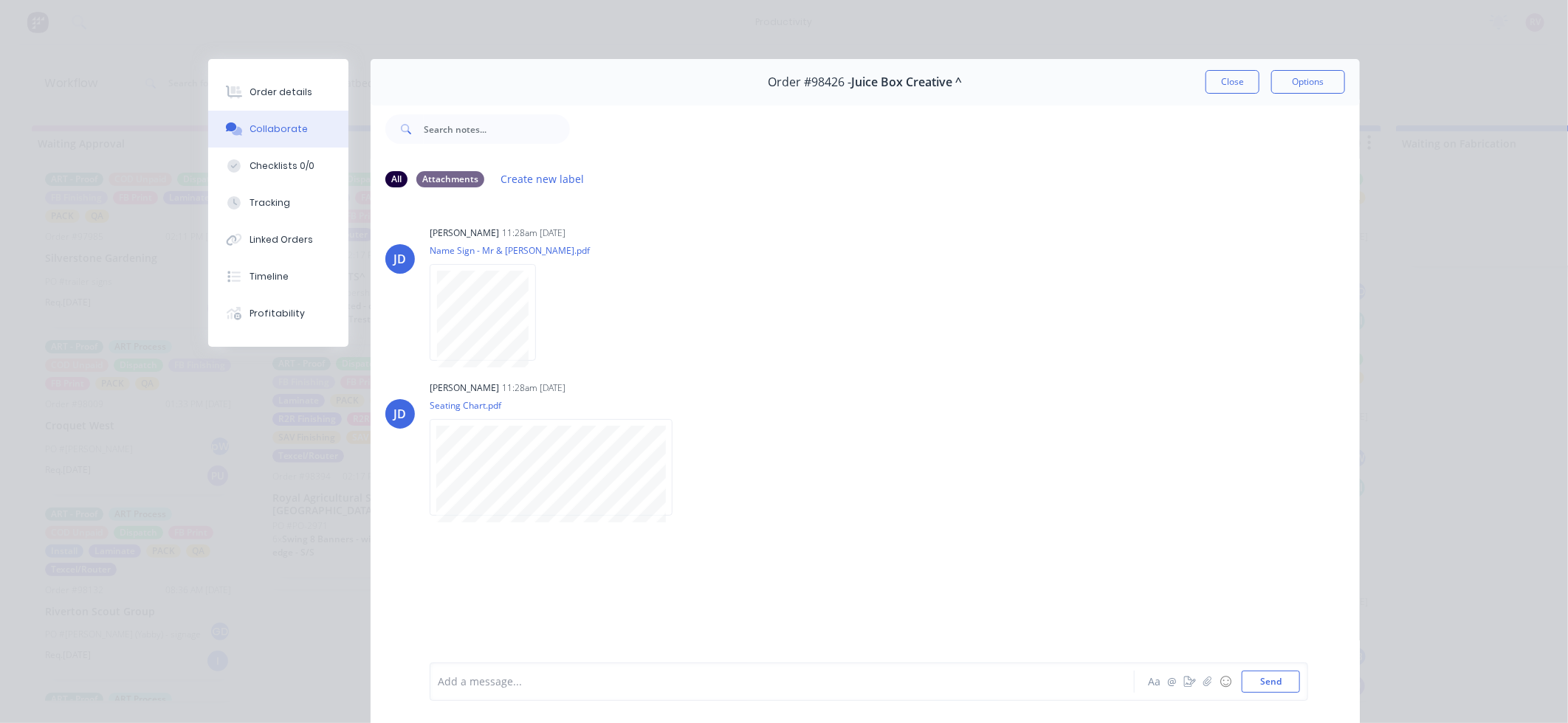
click at [538, 679] on div at bounding box center [761, 682] width 646 height 16
click at [1279, 678] on button "Send" at bounding box center [1271, 681] width 58 height 22
click at [1237, 76] on button "Close" at bounding box center [1233, 82] width 54 height 23
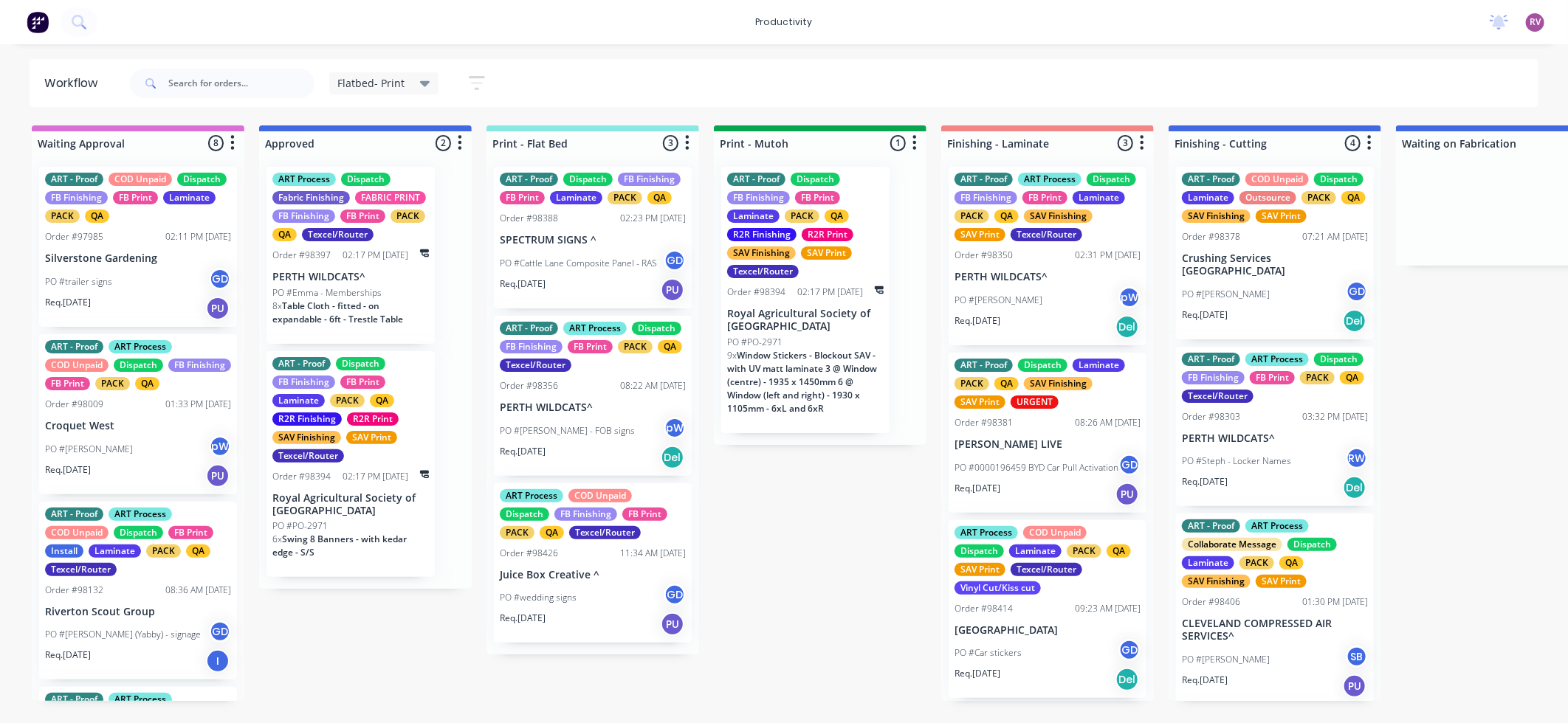
click at [585, 599] on div "PO #wedding signs GD" at bounding box center [593, 597] width 186 height 28
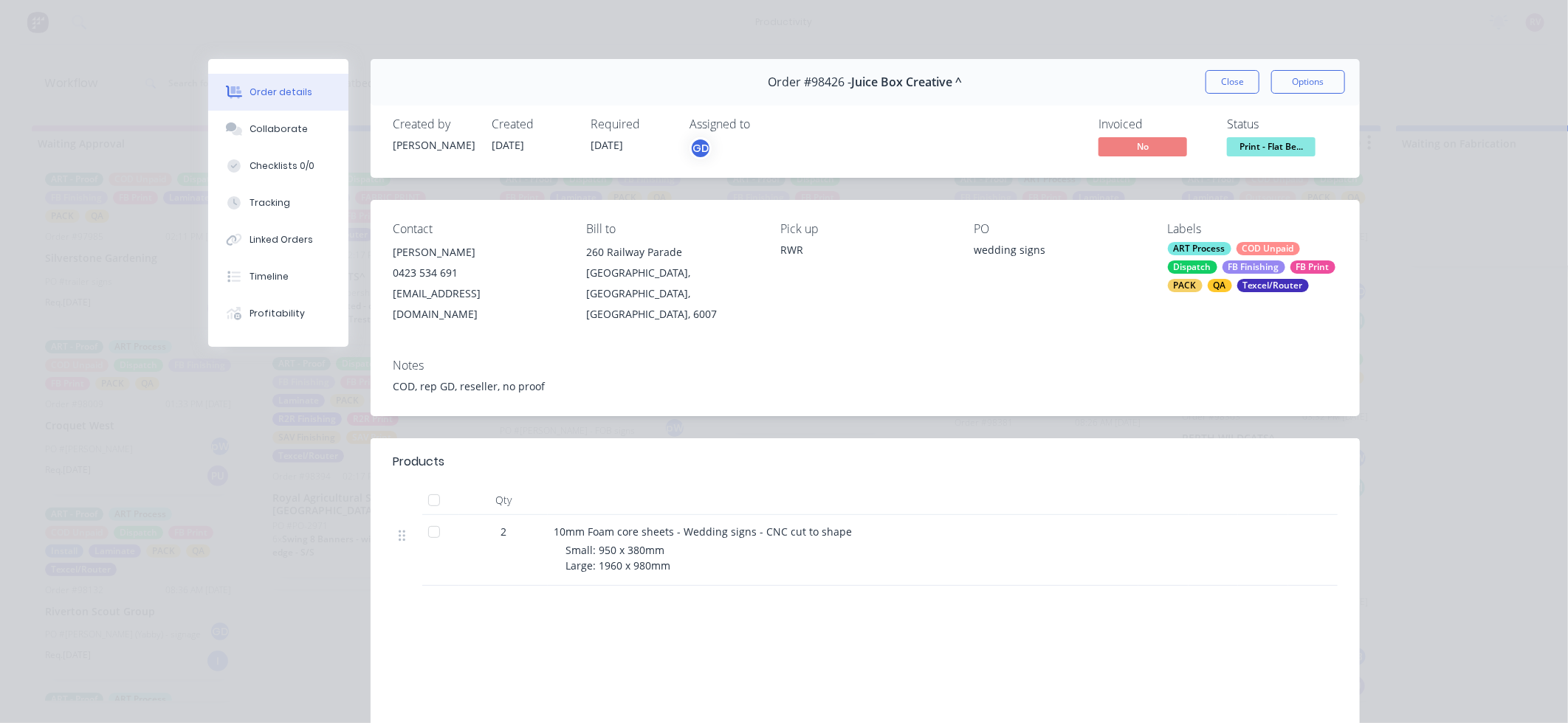
click at [1257, 143] on span "Print - Flat Be..." at bounding box center [1271, 146] width 88 height 18
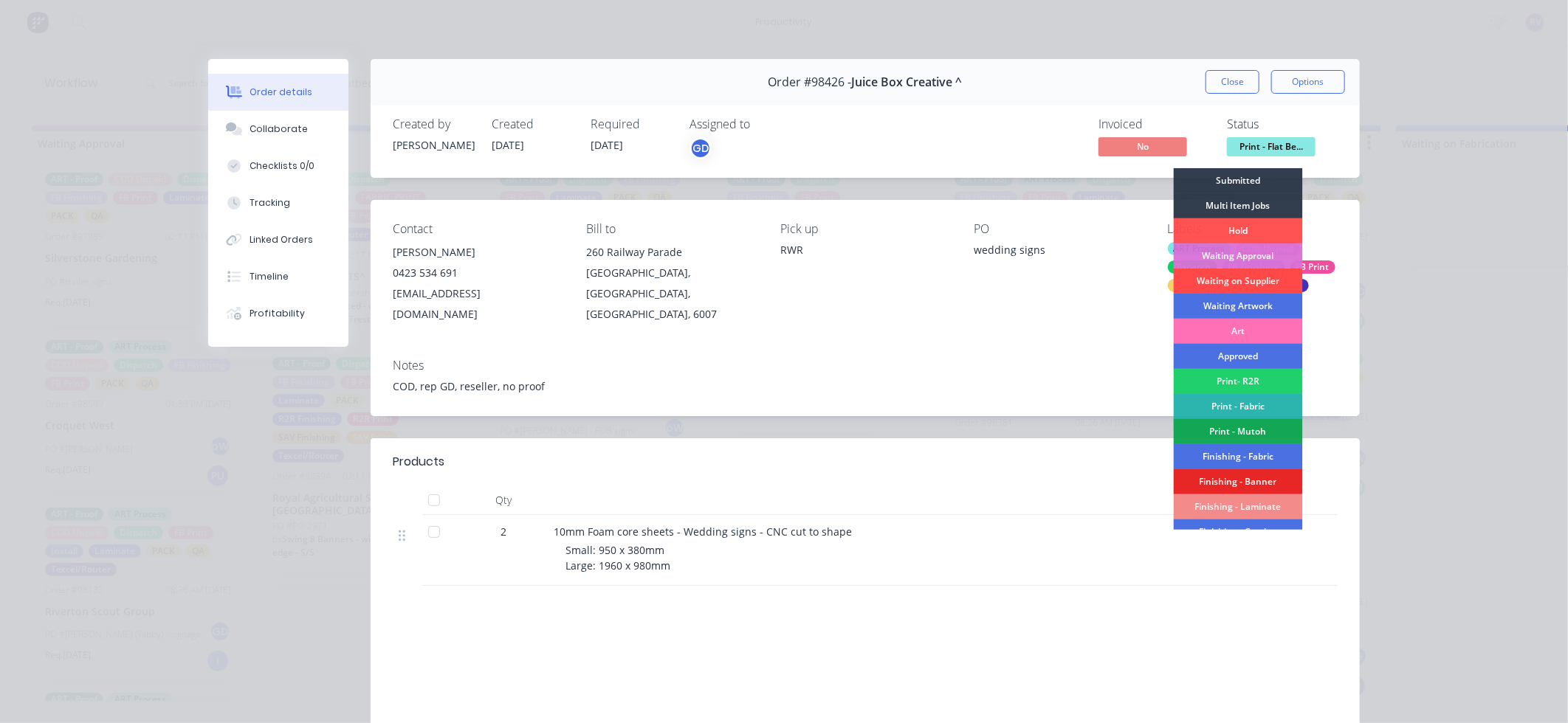
click at [1251, 281] on div "Waiting on Supplier" at bounding box center [1238, 281] width 129 height 25
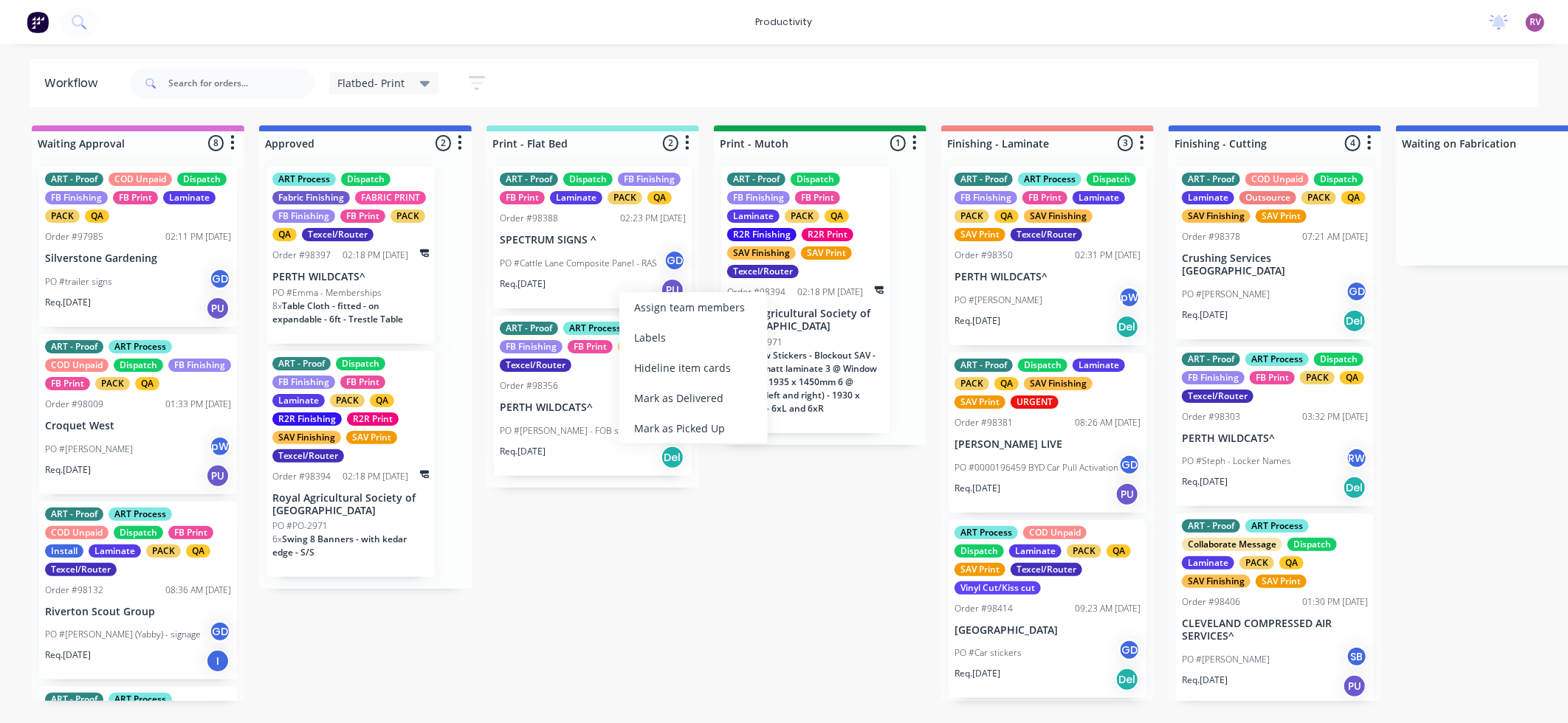
click at [615, 285] on div "Req. [DATE] PU" at bounding box center [593, 290] width 186 height 25
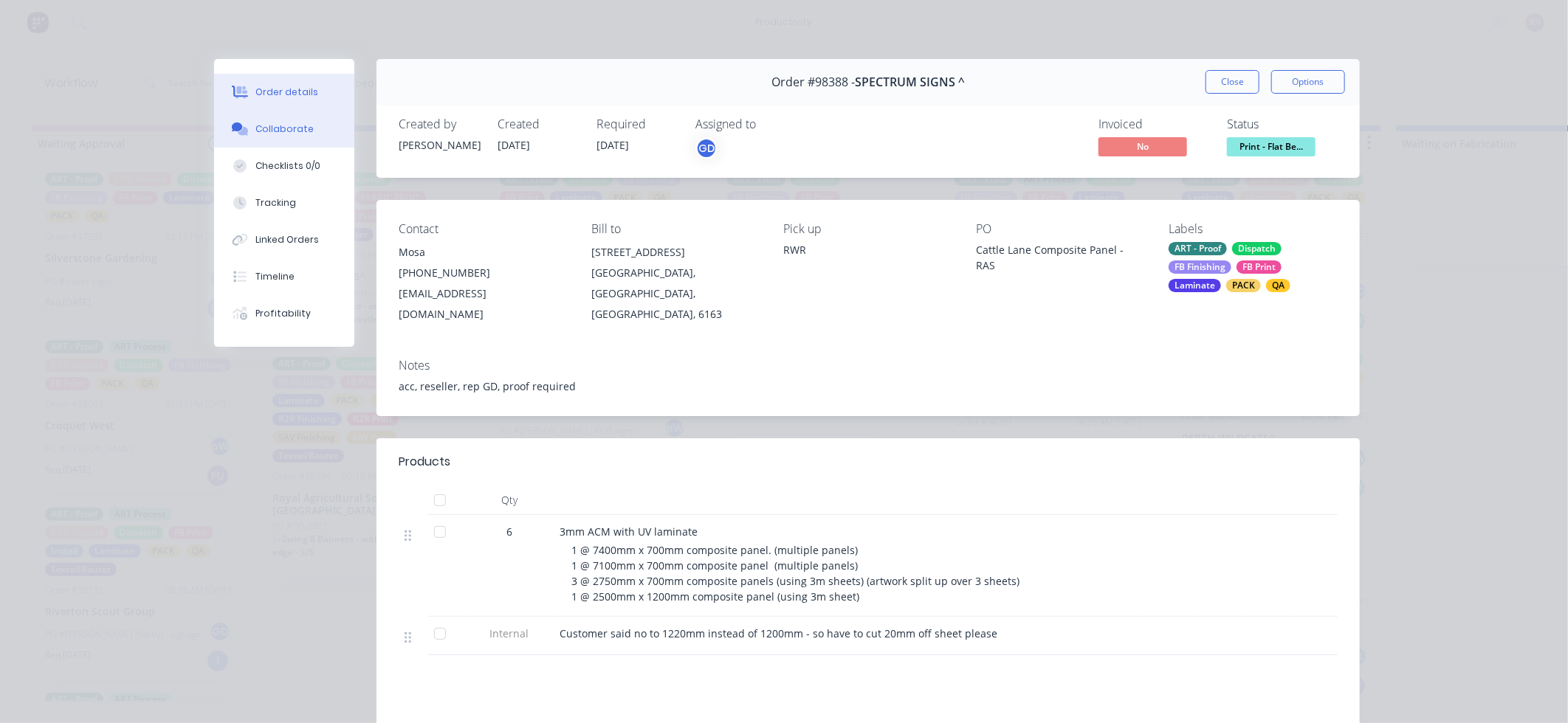
click at [282, 122] on div "Collaborate" at bounding box center [284, 129] width 58 height 14
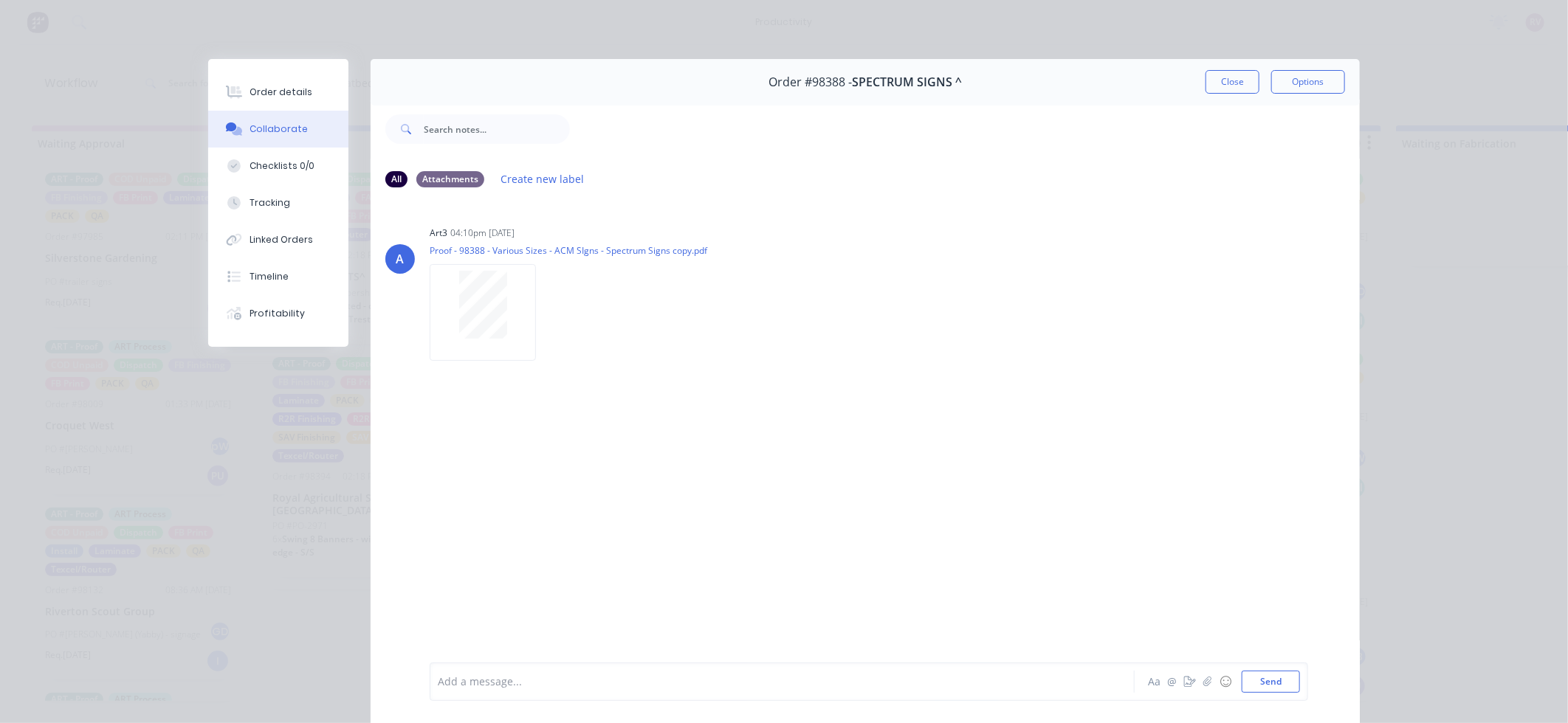
click at [547, 682] on div at bounding box center [761, 682] width 646 height 16
click at [1266, 683] on button "Send" at bounding box center [1271, 681] width 58 height 22
click at [1223, 84] on button "Close" at bounding box center [1233, 82] width 54 height 23
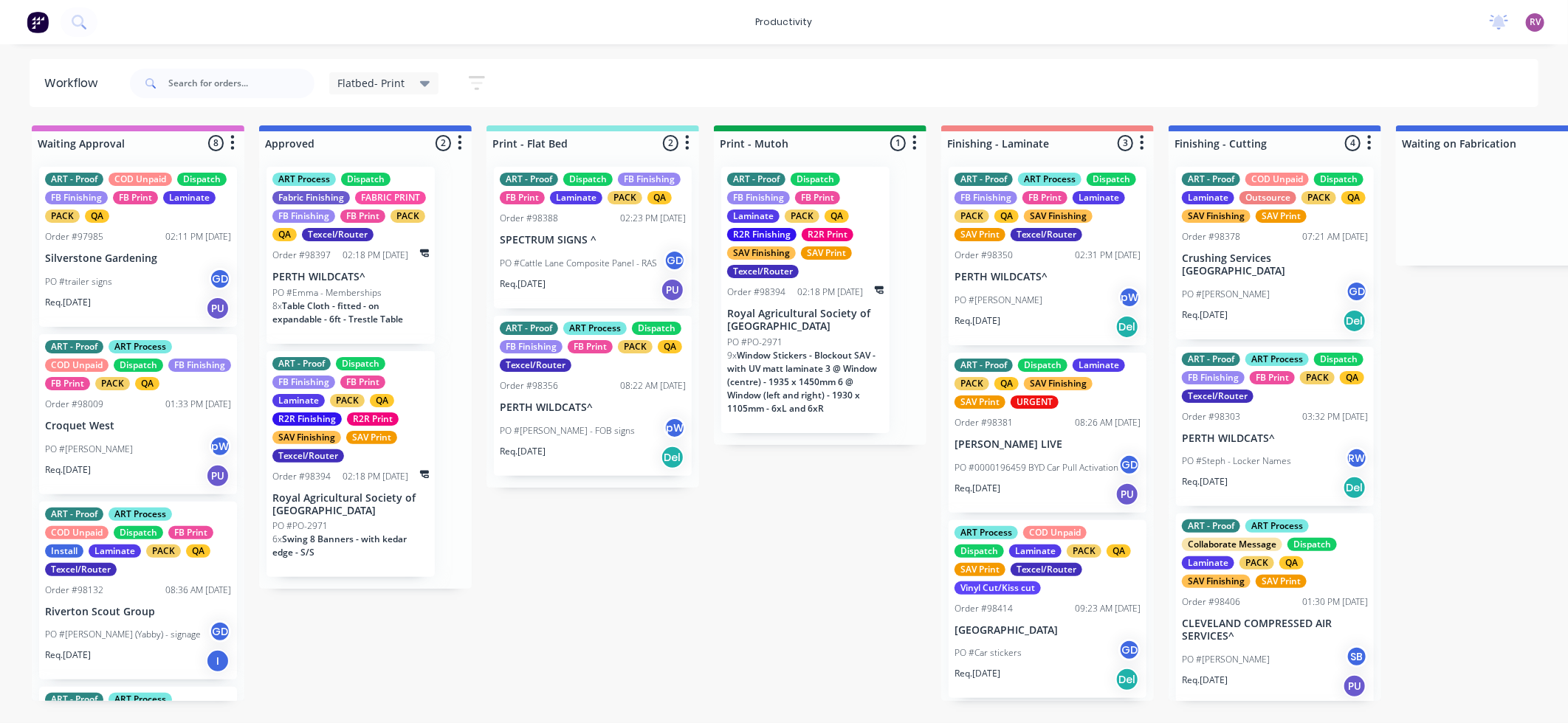
click at [596, 289] on div "Req. [DATE] PU" at bounding box center [593, 290] width 186 height 25
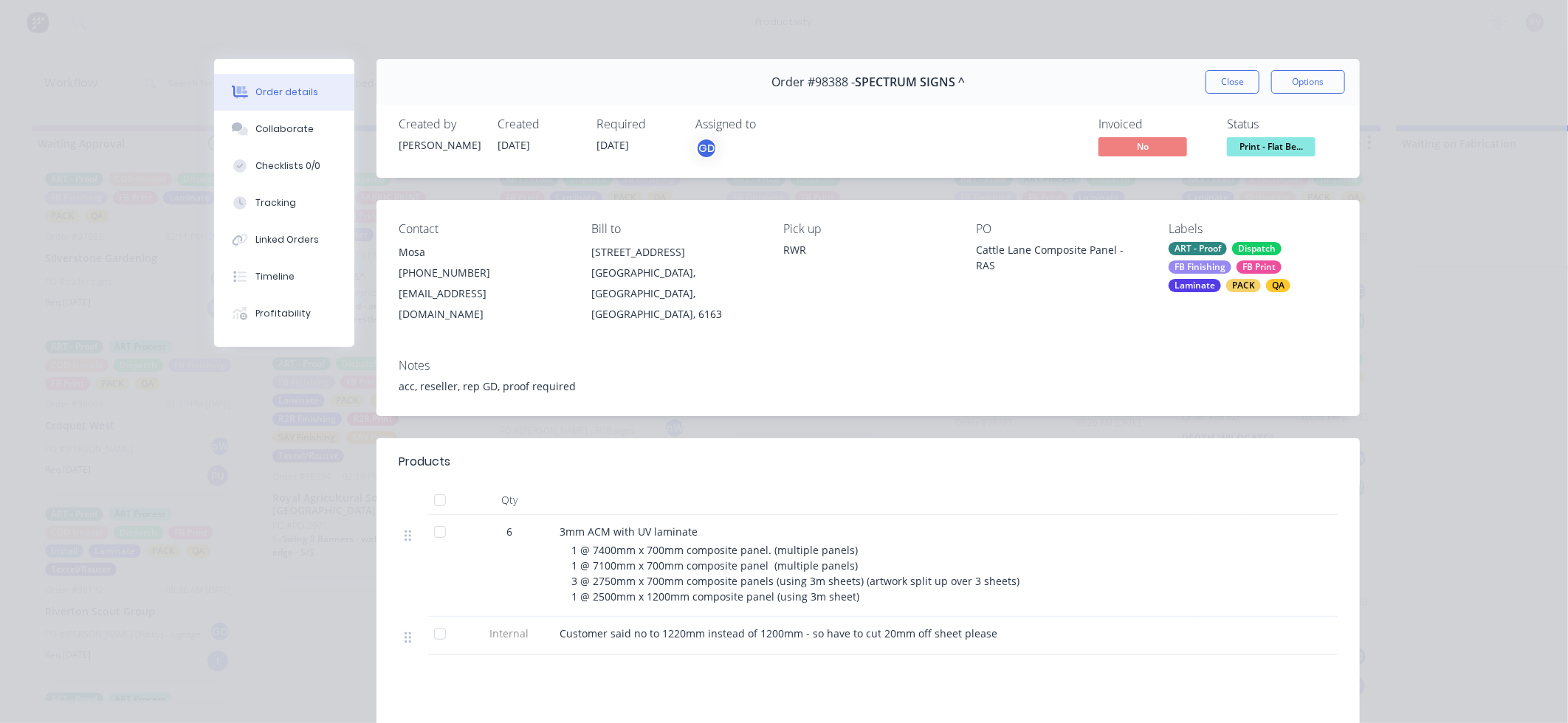
click at [1240, 272] on div "FB Print" at bounding box center [1259, 267] width 45 height 14
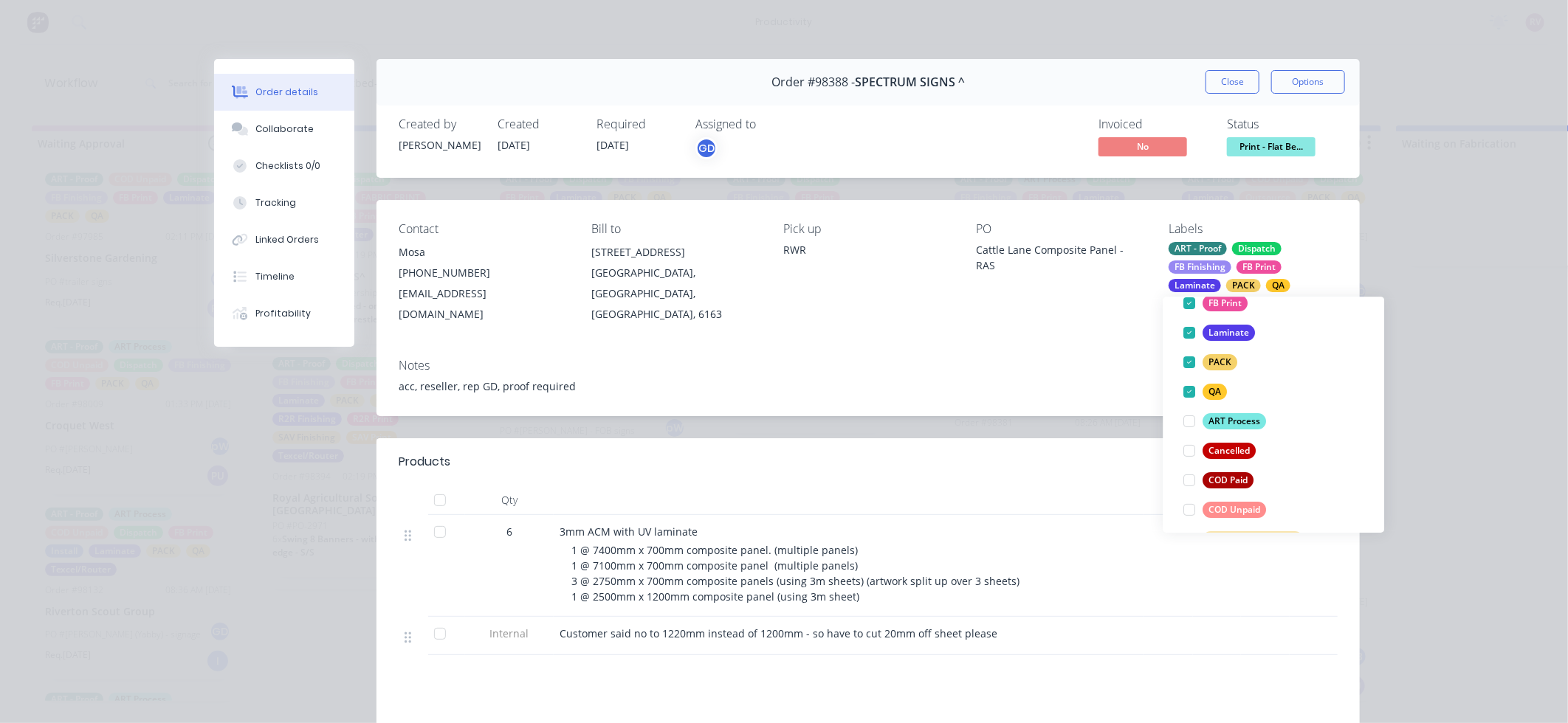
scroll to position [281, 0]
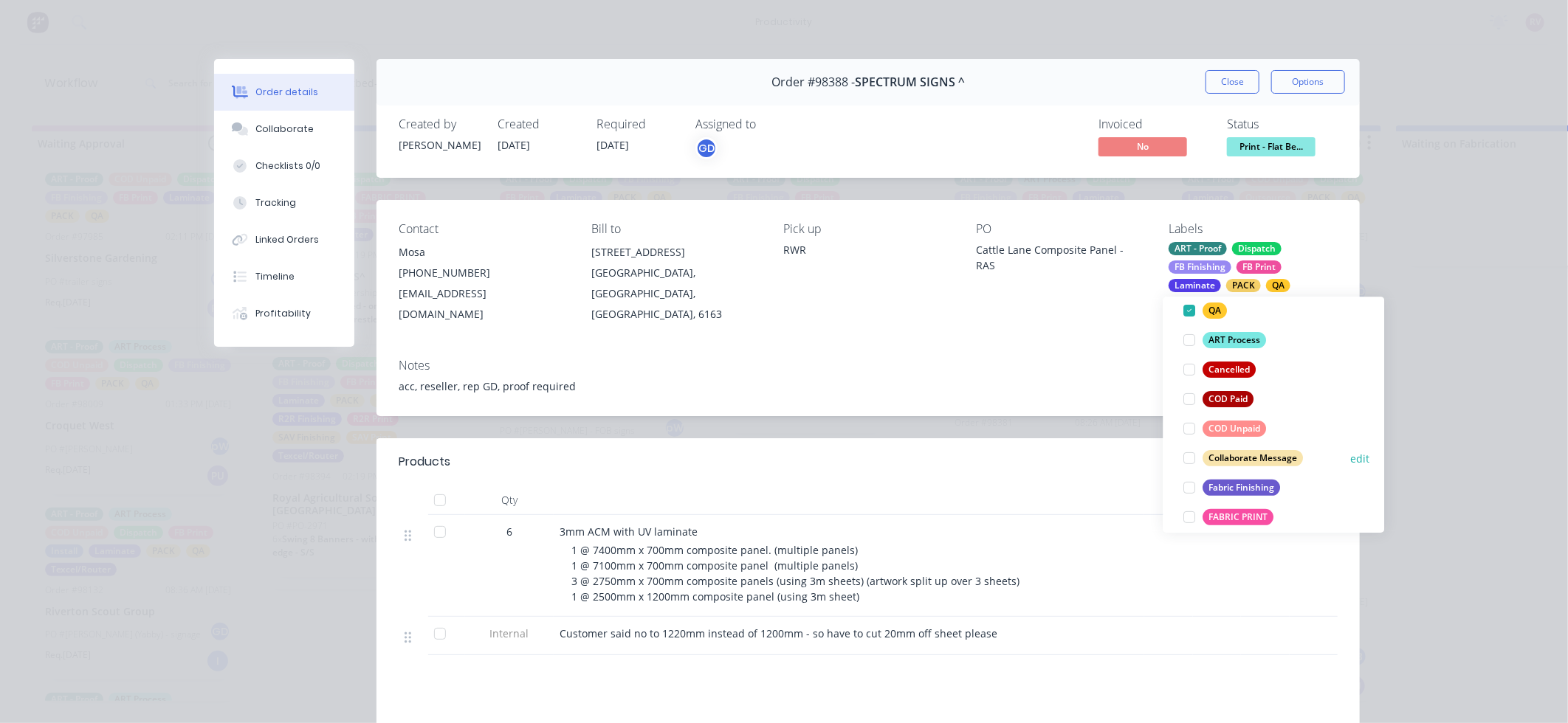
click at [1265, 459] on div "Collaborate Message" at bounding box center [1252, 458] width 100 height 16
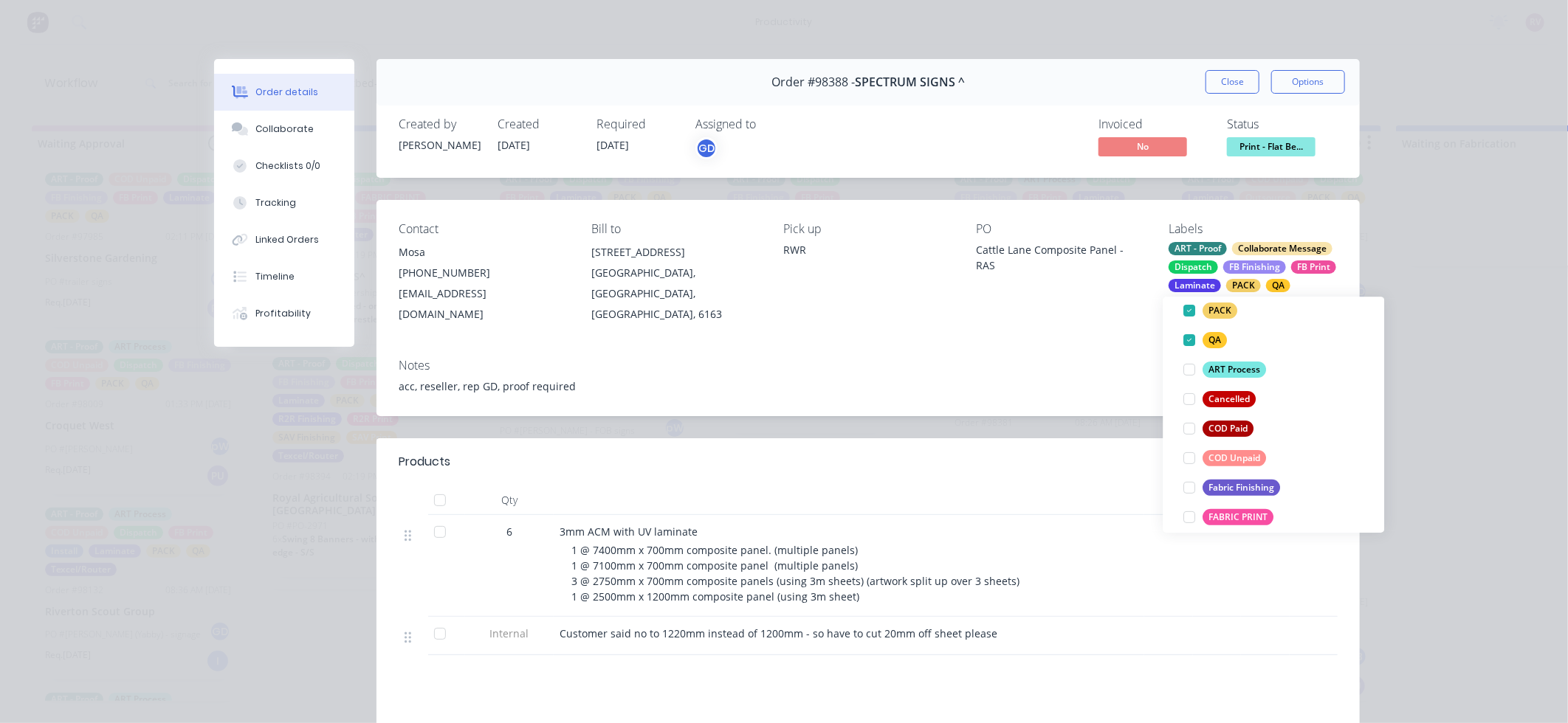
scroll to position [0, 0]
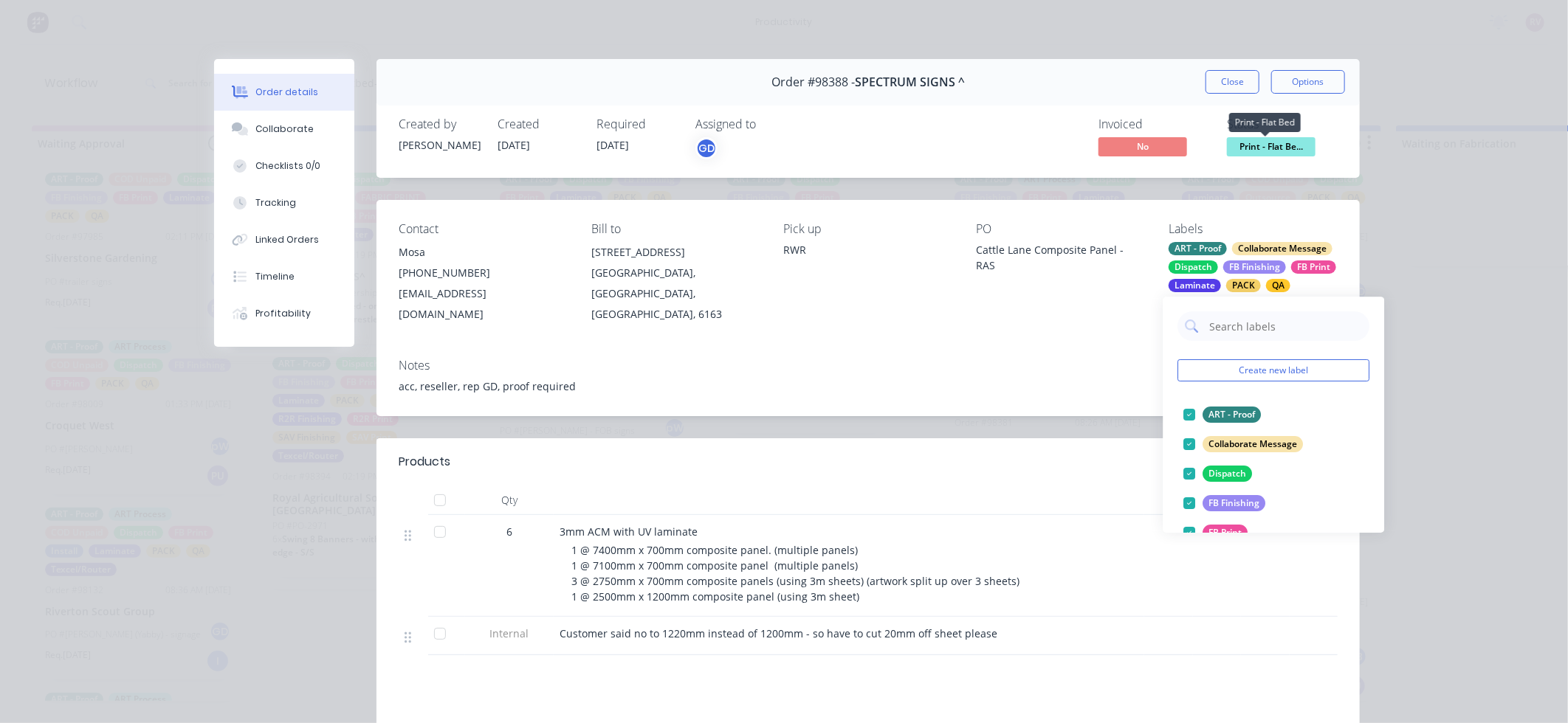
click at [1277, 144] on span "Print - Flat Be..." at bounding box center [1271, 146] width 88 height 18
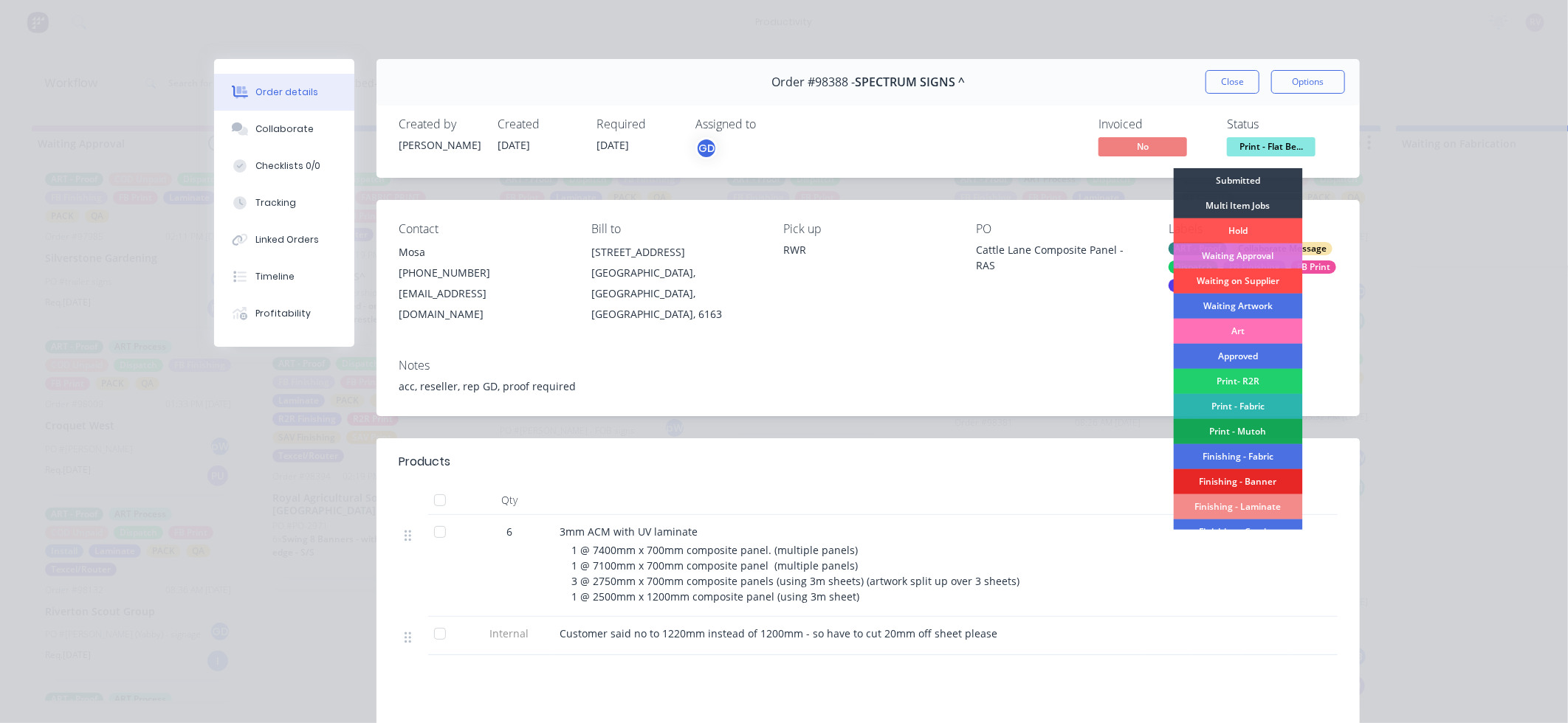
click at [1251, 288] on div "Waiting on Supplier" at bounding box center [1238, 281] width 129 height 25
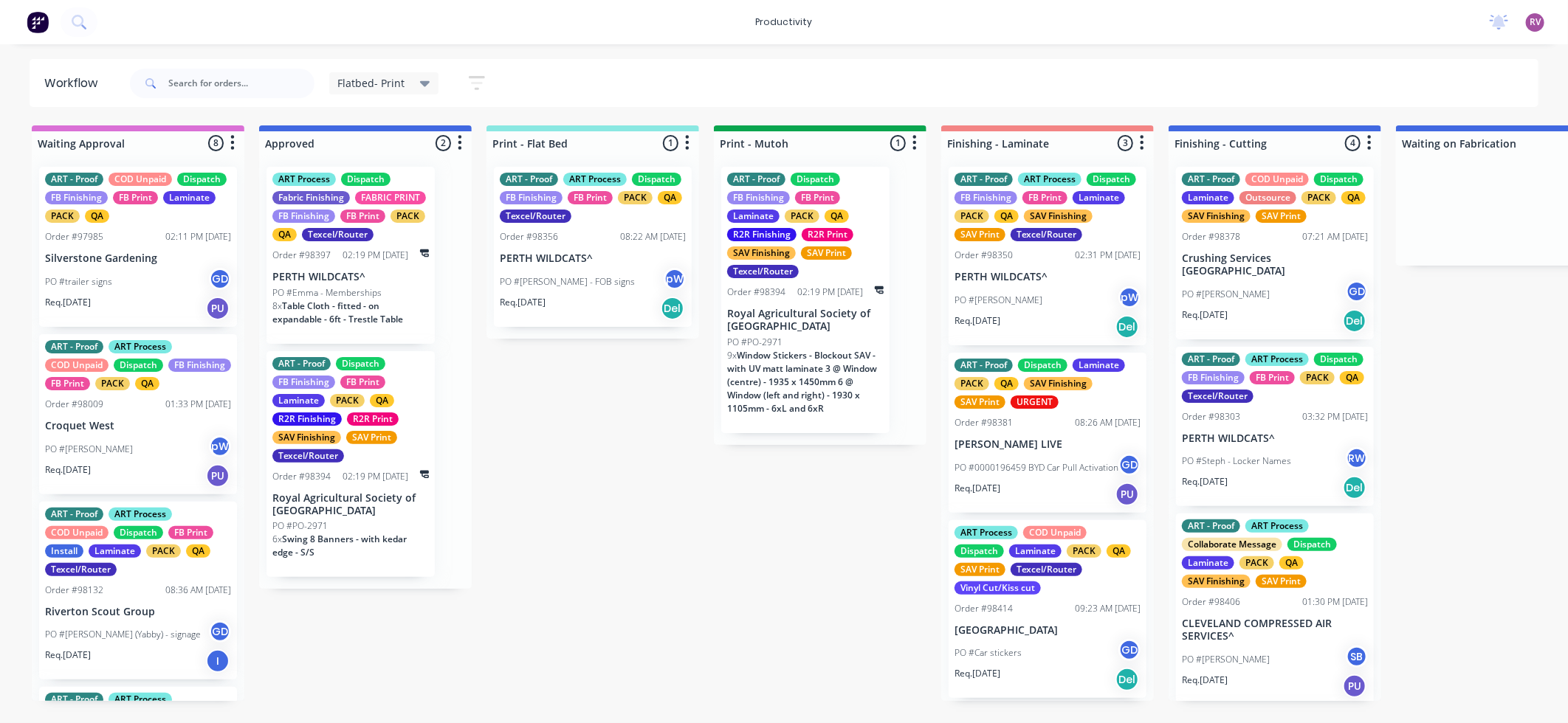
click at [616, 320] on div "ART - Proof ART Process Dispatch FB Finishing FB Print PACK QA Texcel/Router Or…" at bounding box center [593, 246] width 198 height 160
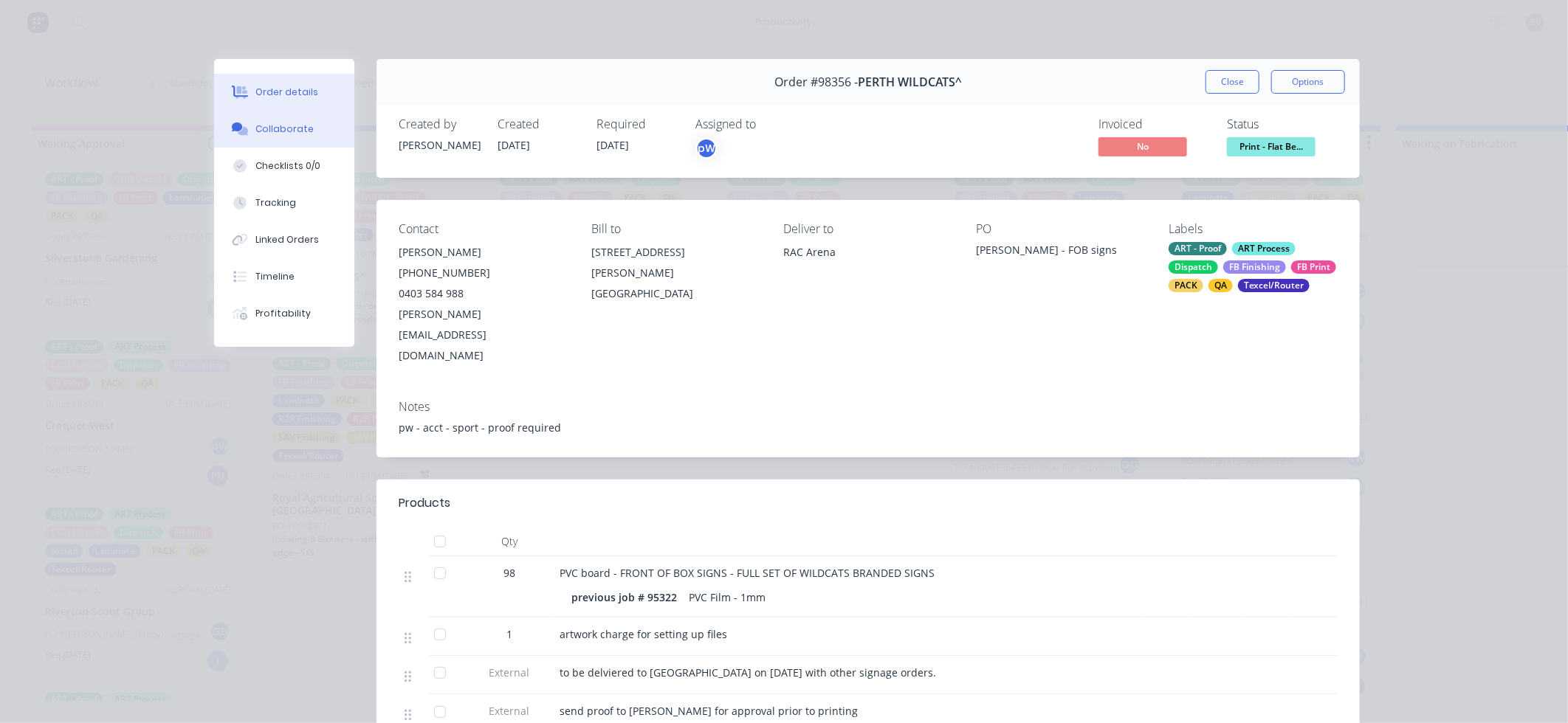
click at [268, 131] on div "Collaborate" at bounding box center [284, 129] width 58 height 14
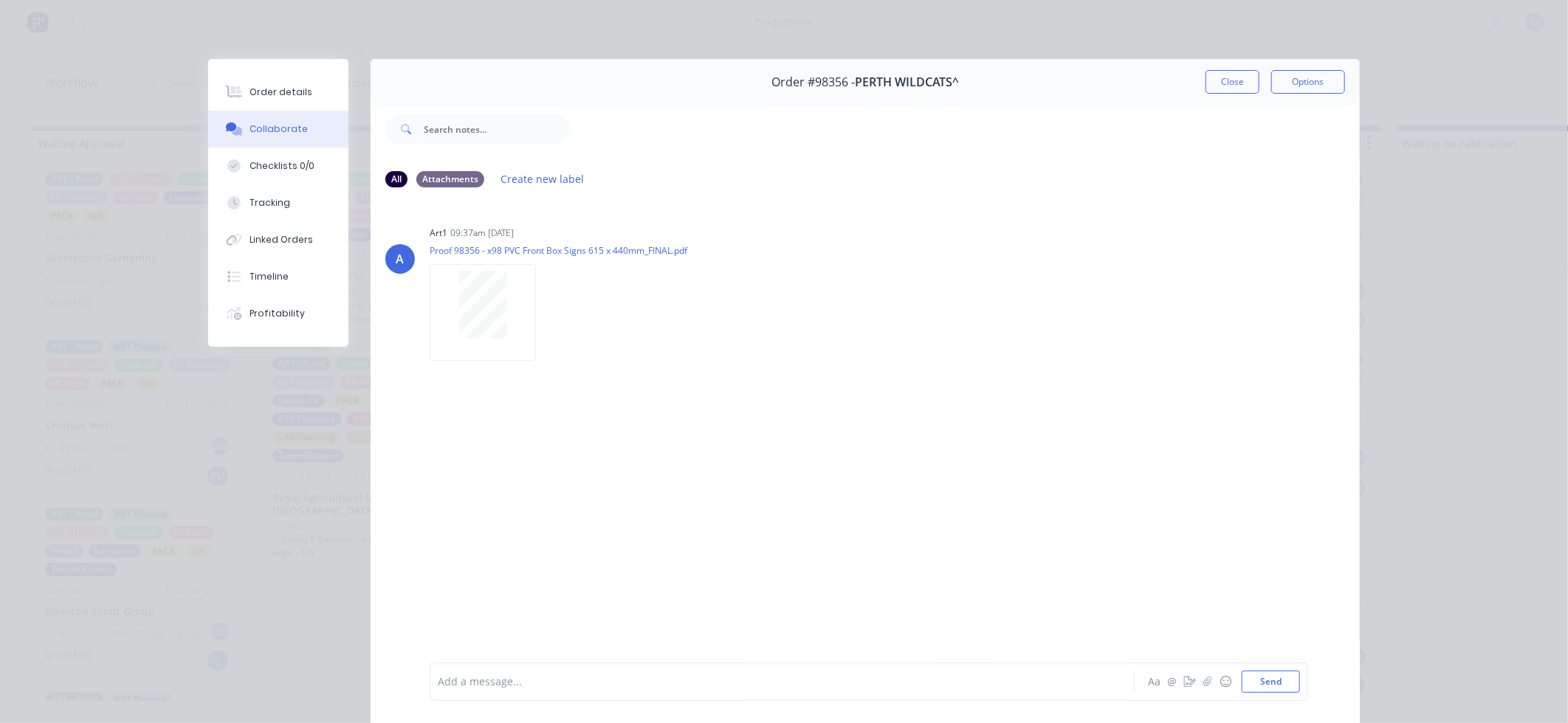
click at [550, 676] on div at bounding box center [761, 682] width 646 height 16
click at [1262, 674] on button "Send" at bounding box center [1271, 681] width 58 height 22
click at [1221, 87] on button "Close" at bounding box center [1233, 82] width 54 height 23
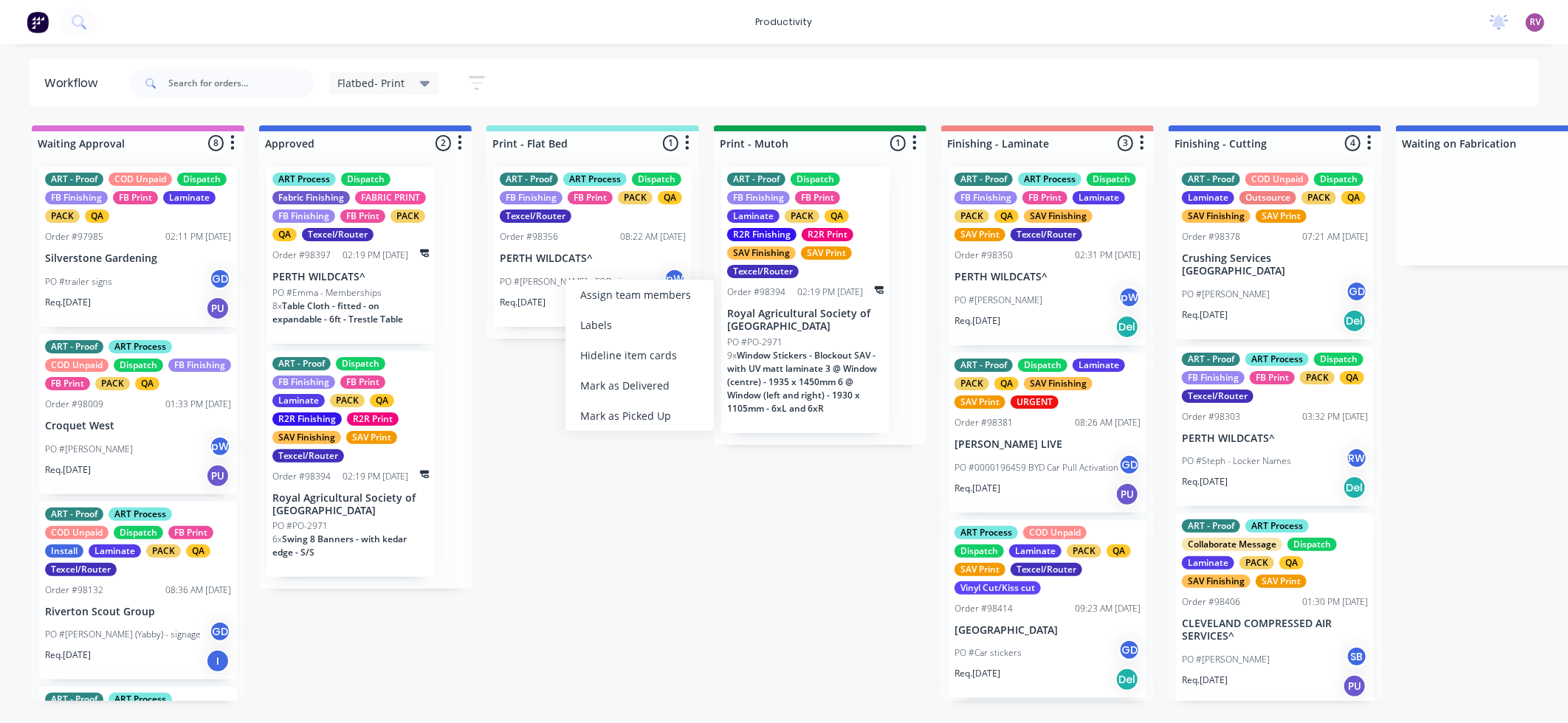
click at [583, 270] on div "PO #[PERSON_NAME] - FOB signs pW" at bounding box center [593, 281] width 186 height 28
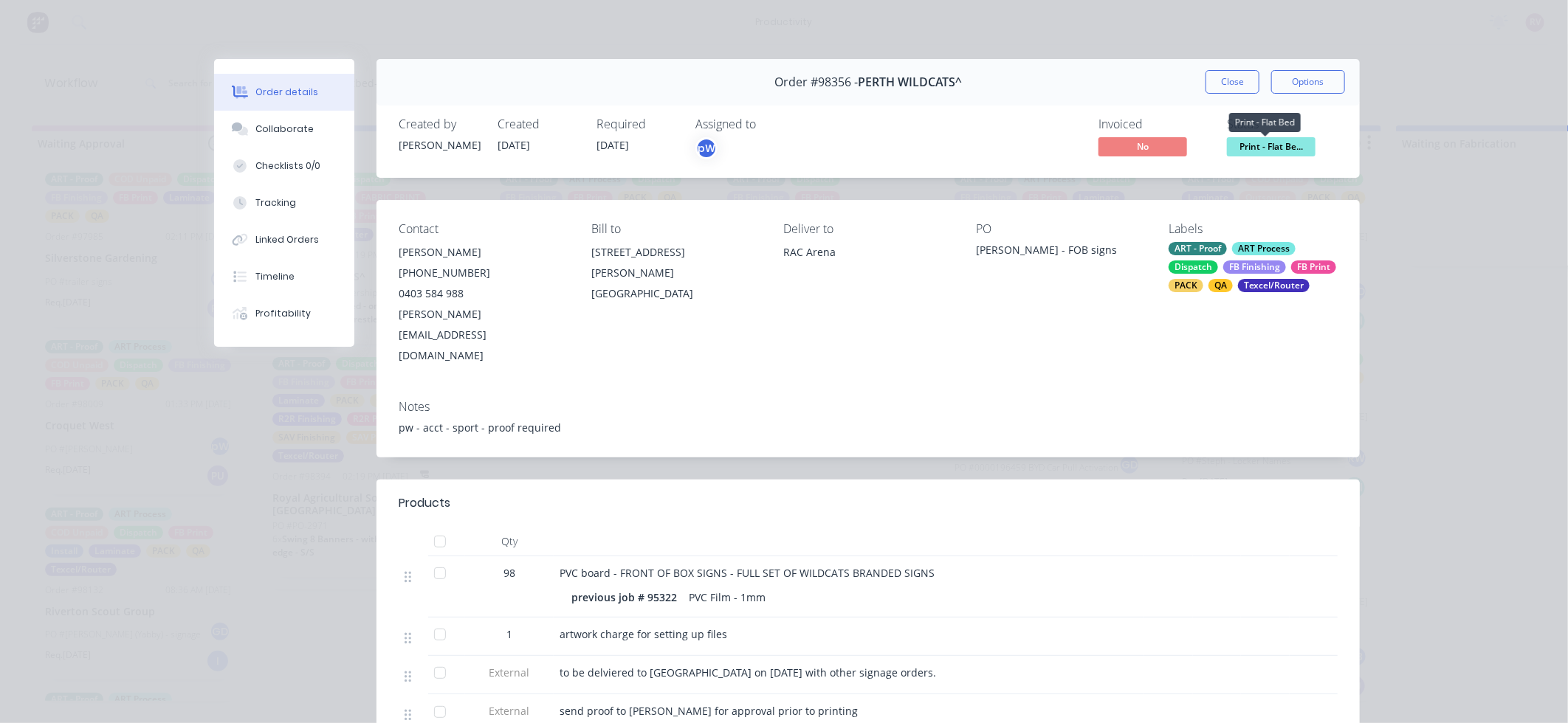
click at [1270, 149] on span "Print - Flat Be..." at bounding box center [1271, 146] width 88 height 18
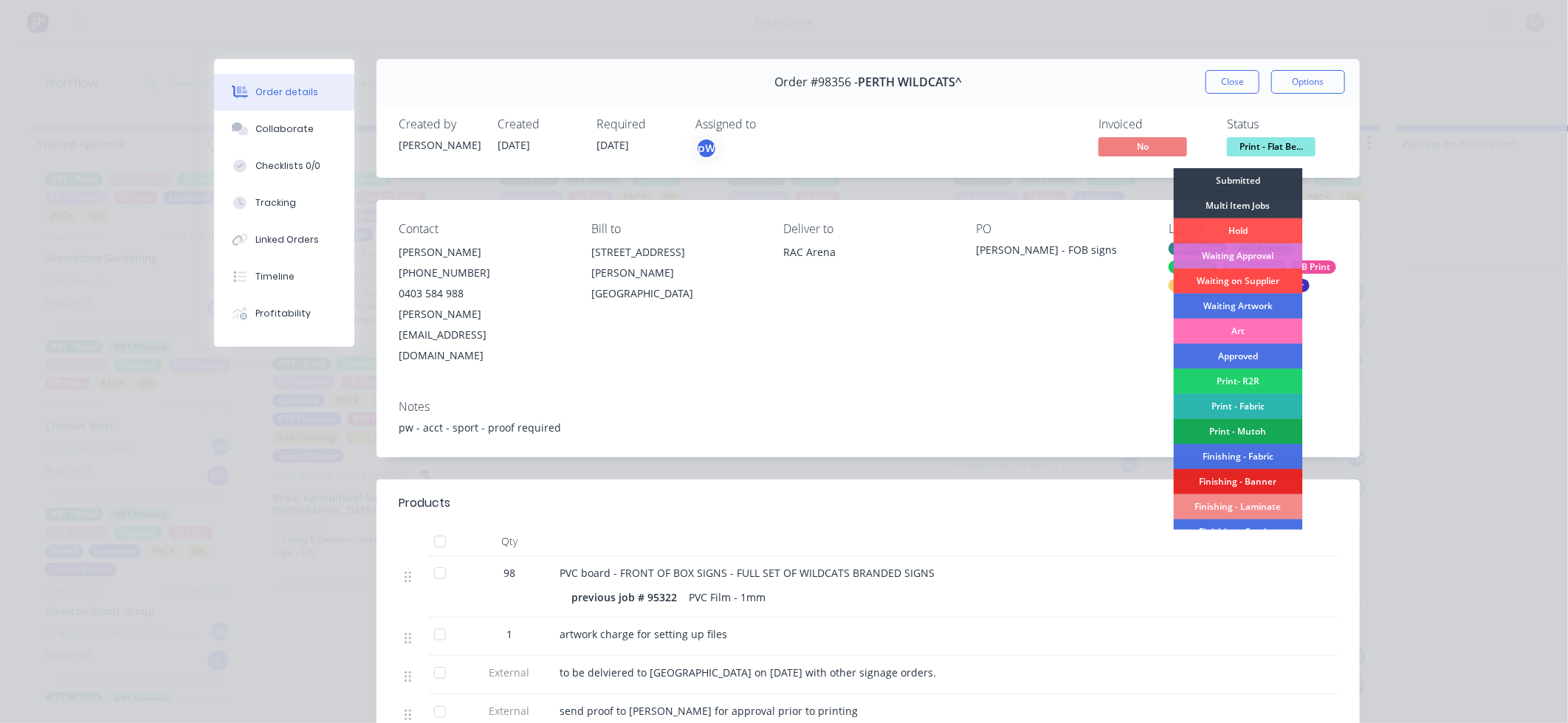
click at [1262, 277] on div "Waiting on Supplier" at bounding box center [1238, 281] width 129 height 25
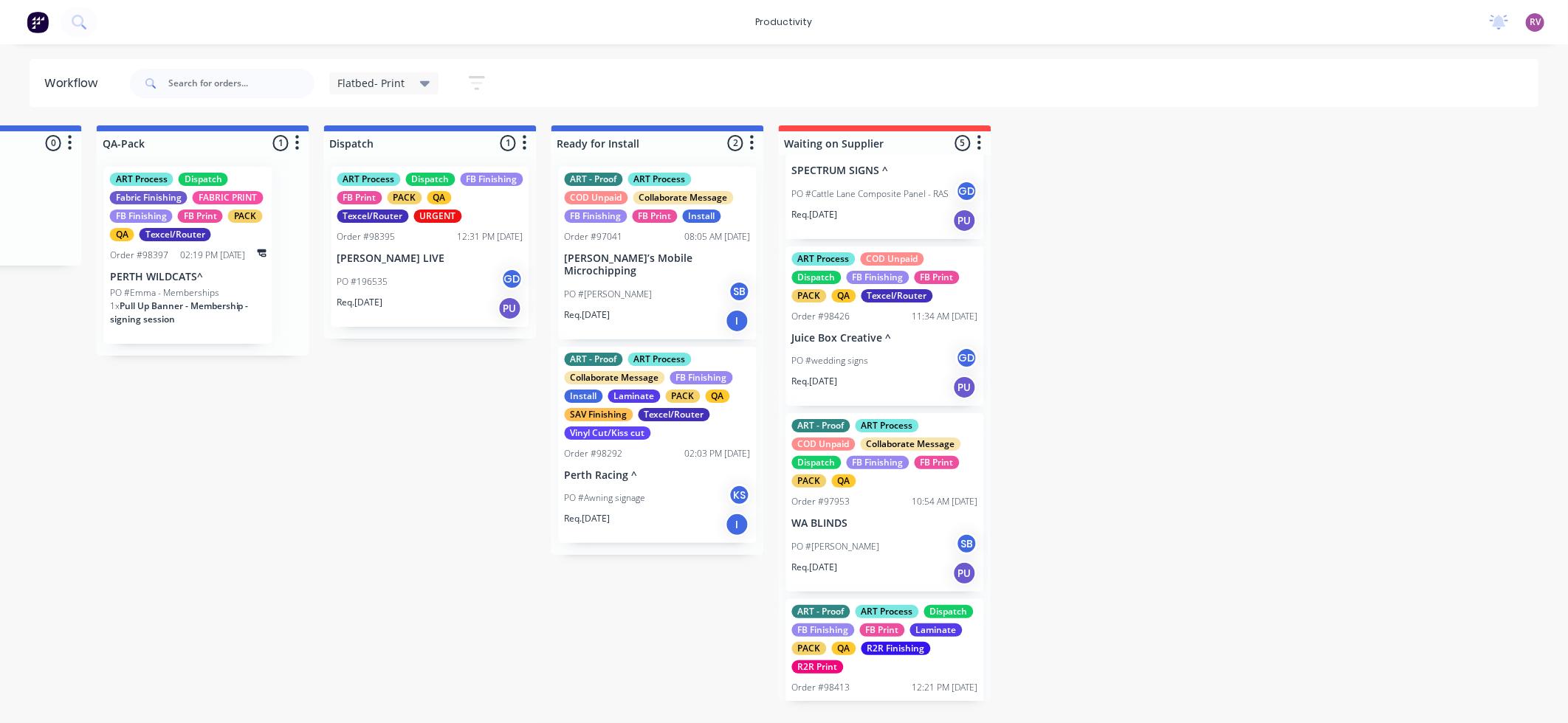
scroll to position [246, 0]
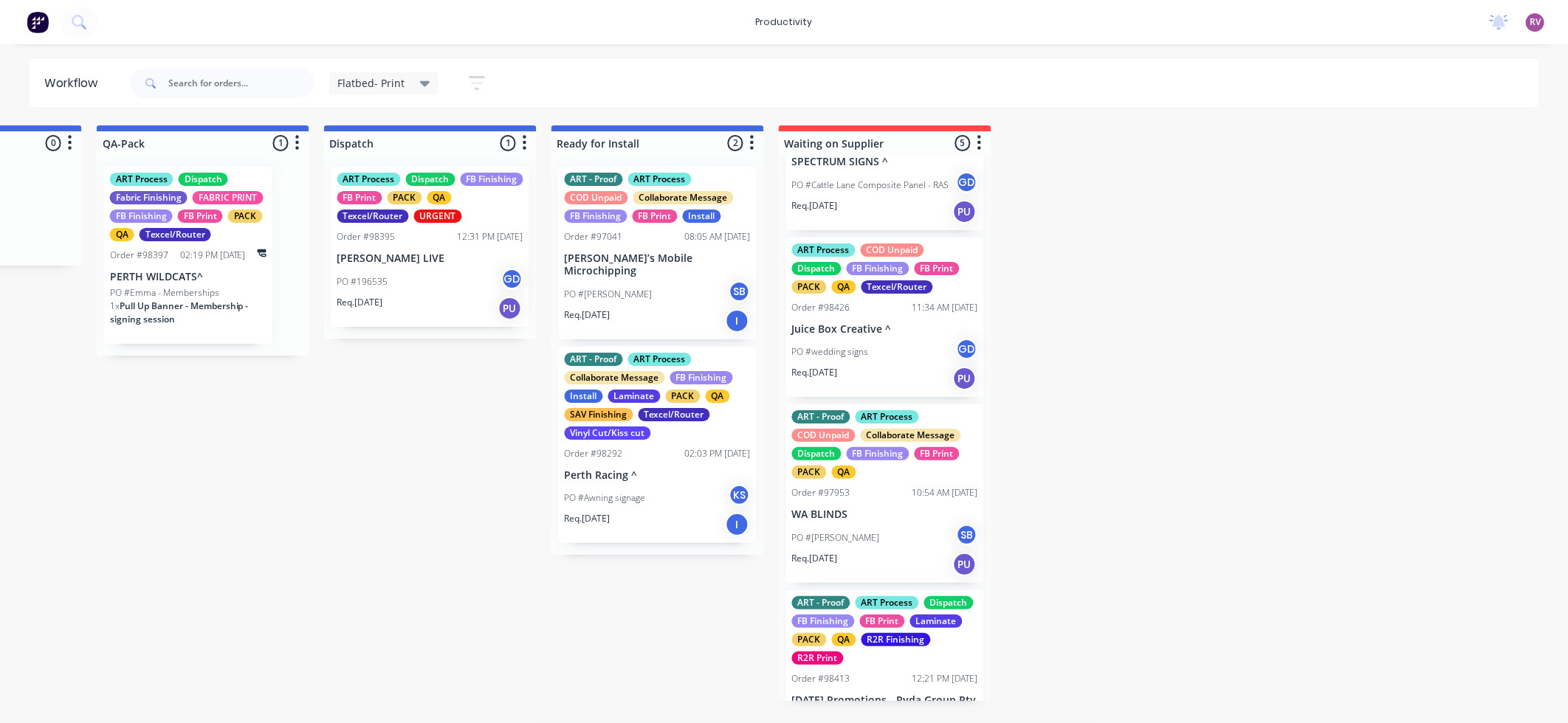
click at [907, 389] on div "Req. [DATE] PU" at bounding box center [885, 378] width 186 height 25
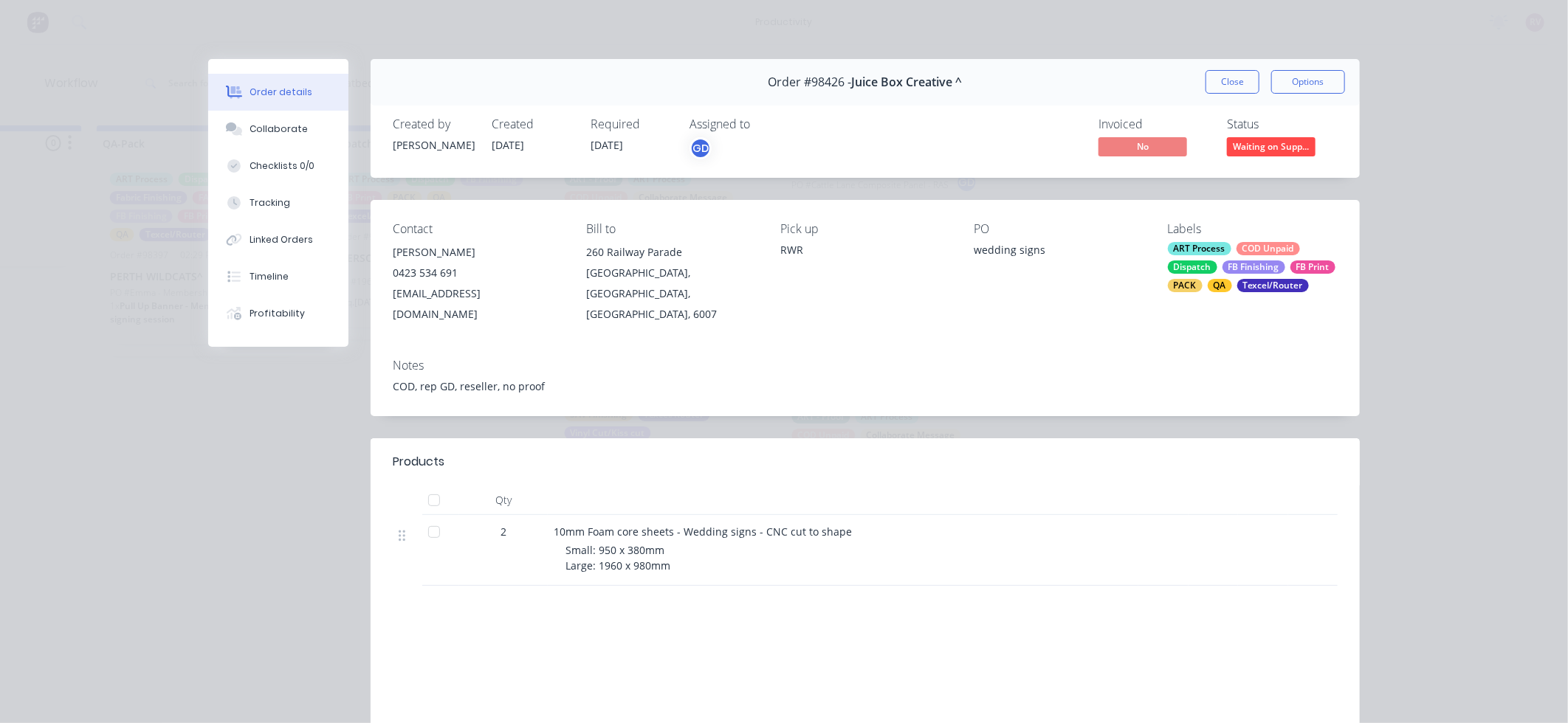
click at [1205, 263] on div "Dispatch" at bounding box center [1192, 267] width 50 height 14
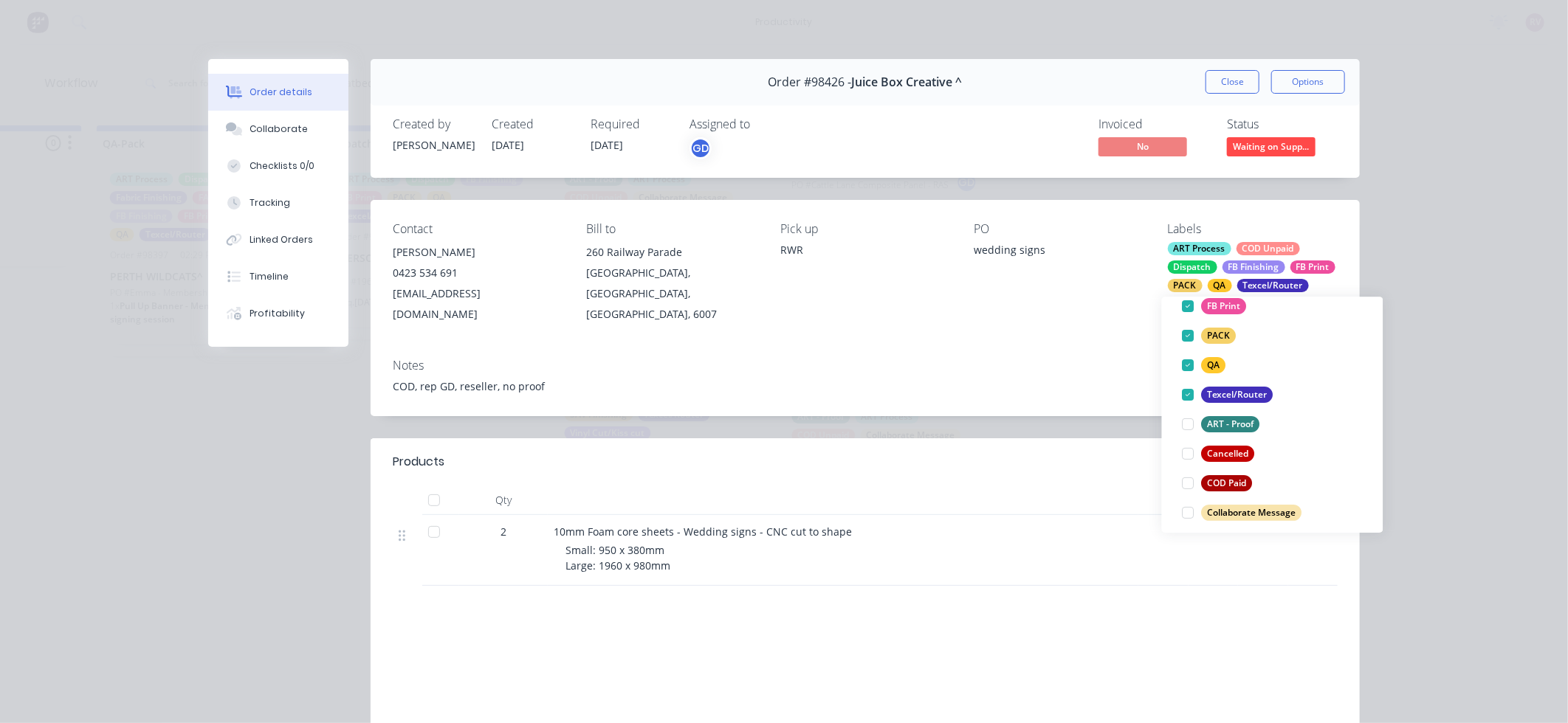
scroll to position [314, 0]
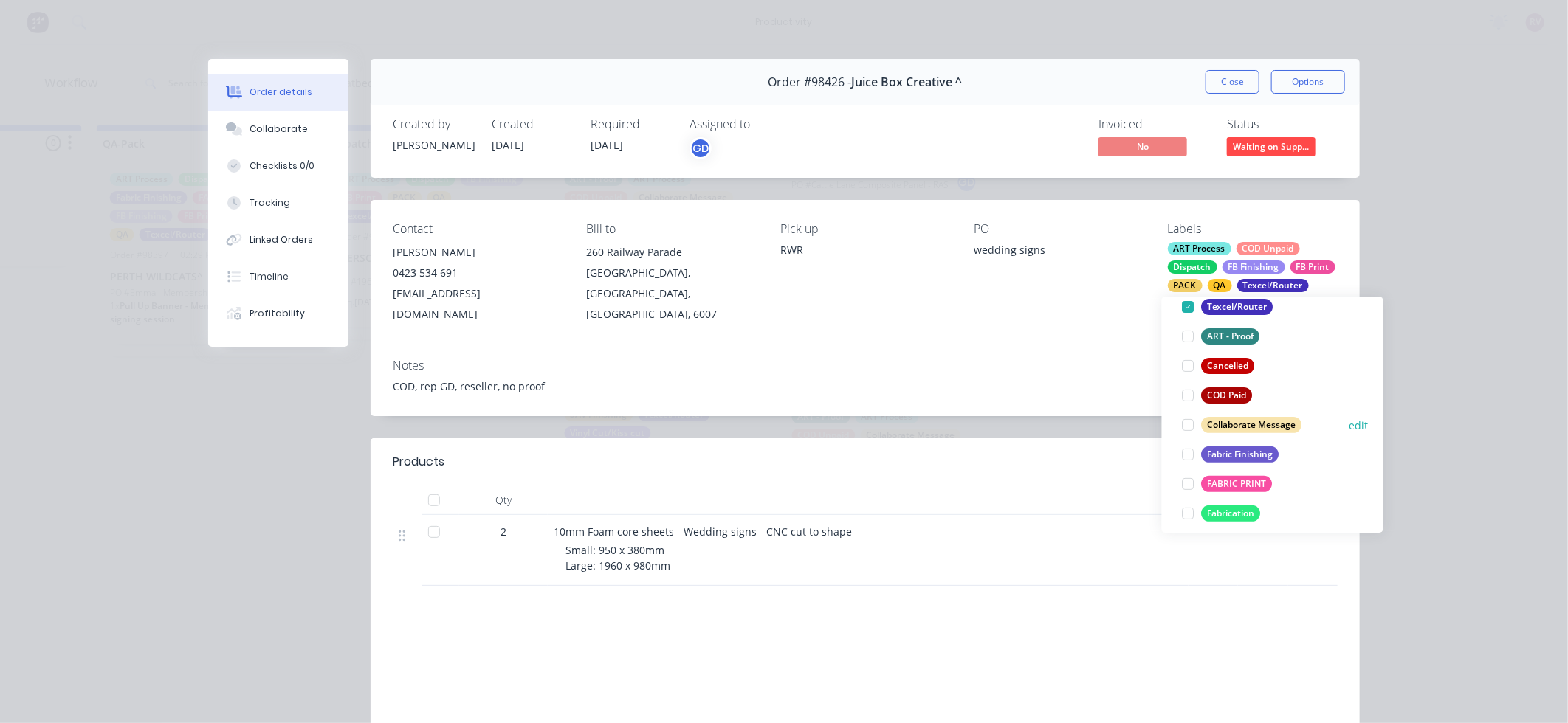
click at [1271, 428] on div "Collaborate Message" at bounding box center [1251, 425] width 100 height 16
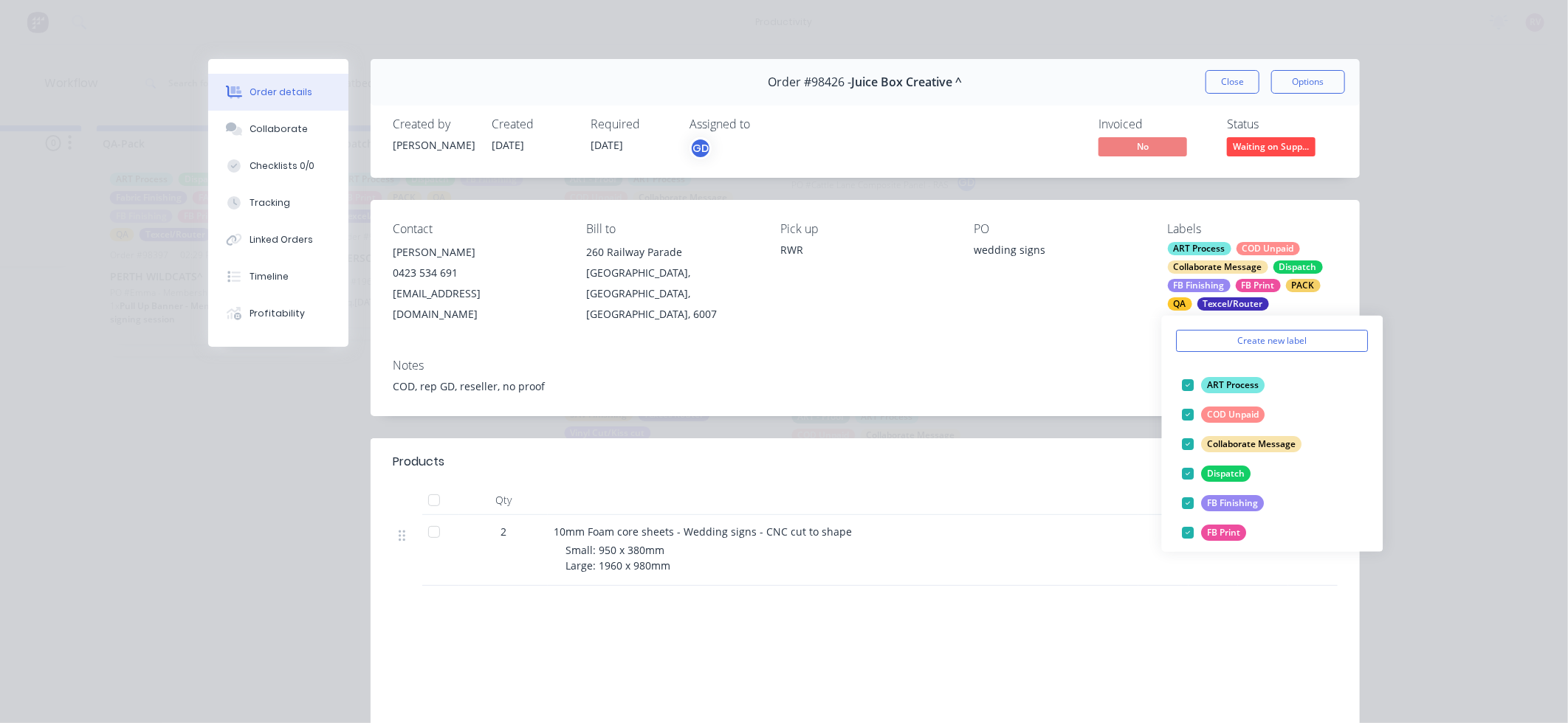
click at [1296, 233] on div "Labels" at bounding box center [1252, 229] width 170 height 14
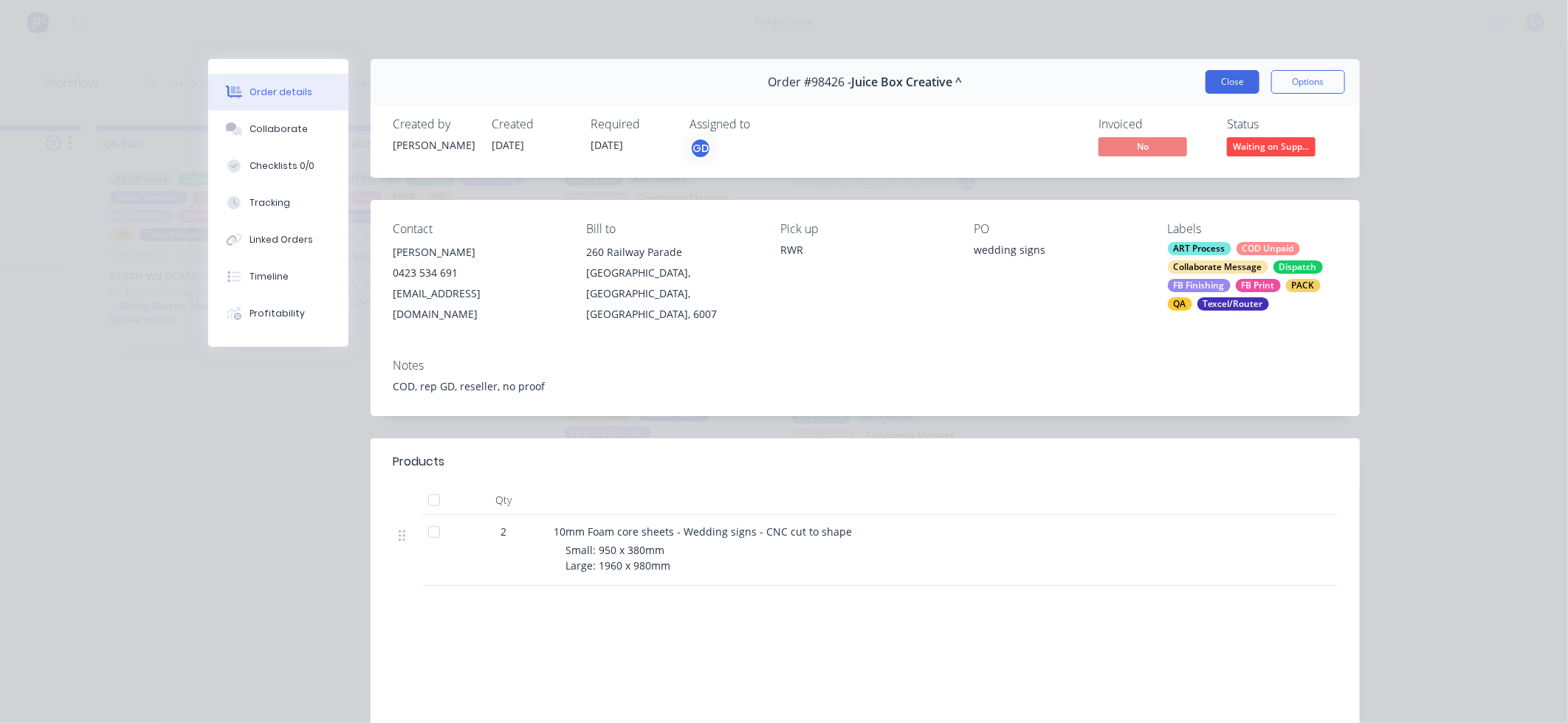
click at [1232, 84] on button "Close" at bounding box center [1233, 82] width 54 height 23
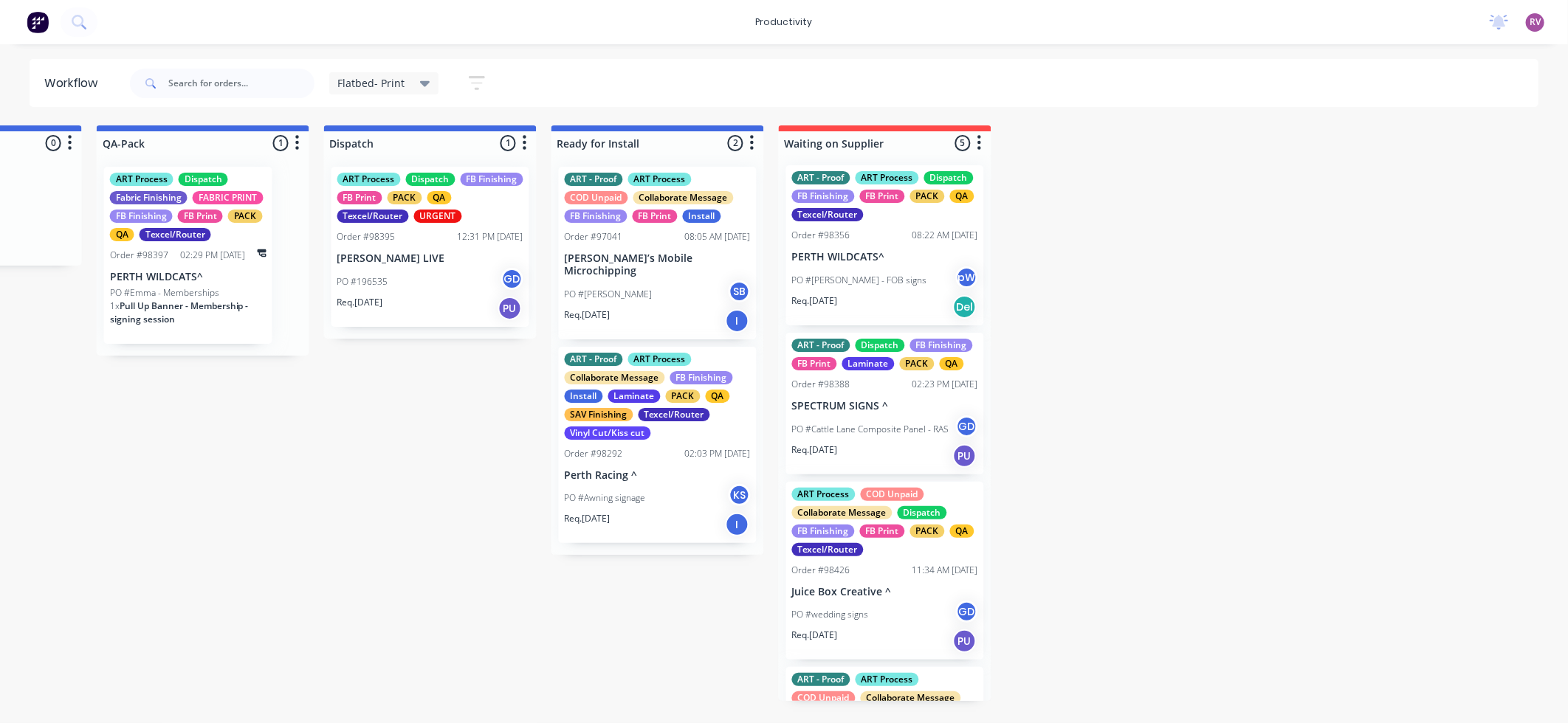
scroll to position [0, 0]
click at [876, 393] on div "Order #98388 02:23 PM [DATE]" at bounding box center [885, 386] width 186 height 14
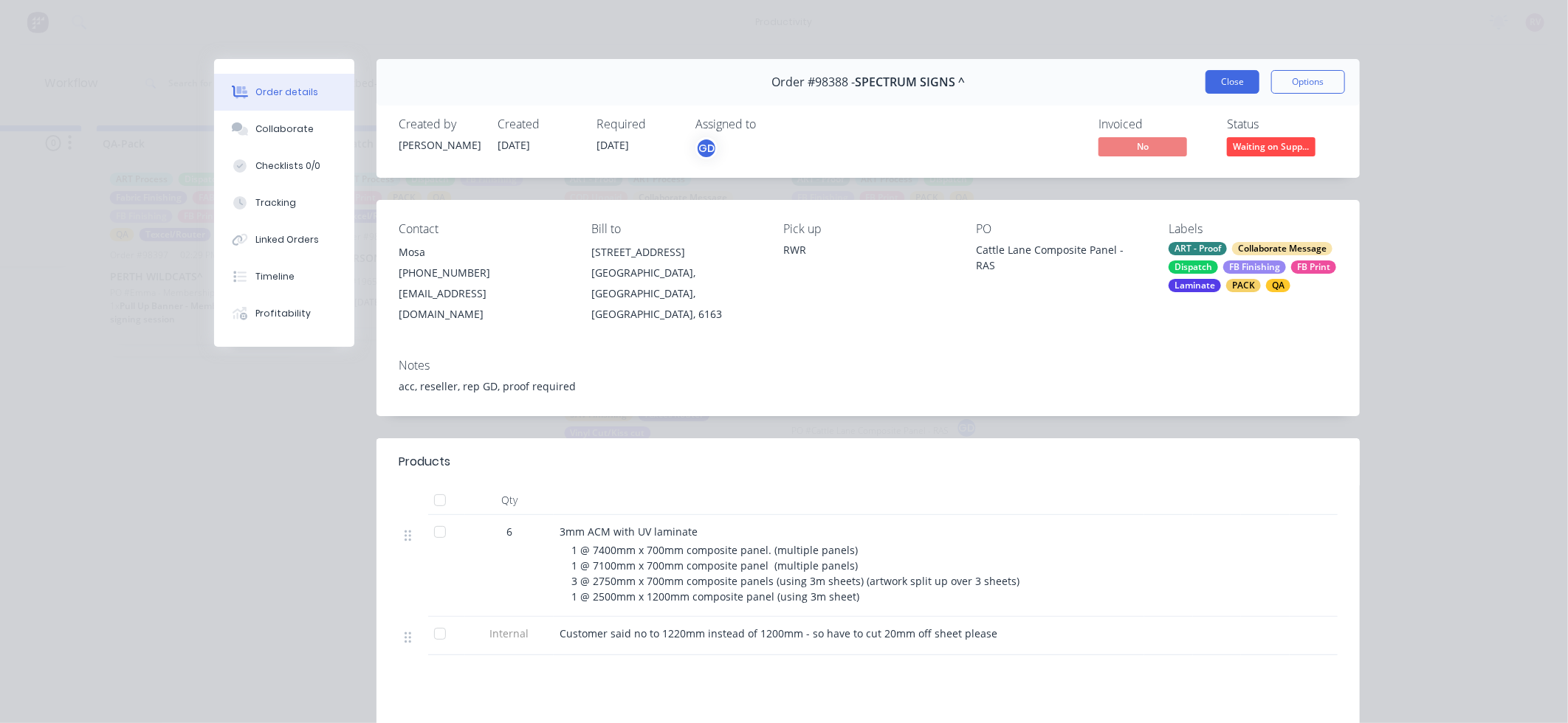
click at [1231, 87] on button "Close" at bounding box center [1233, 82] width 54 height 23
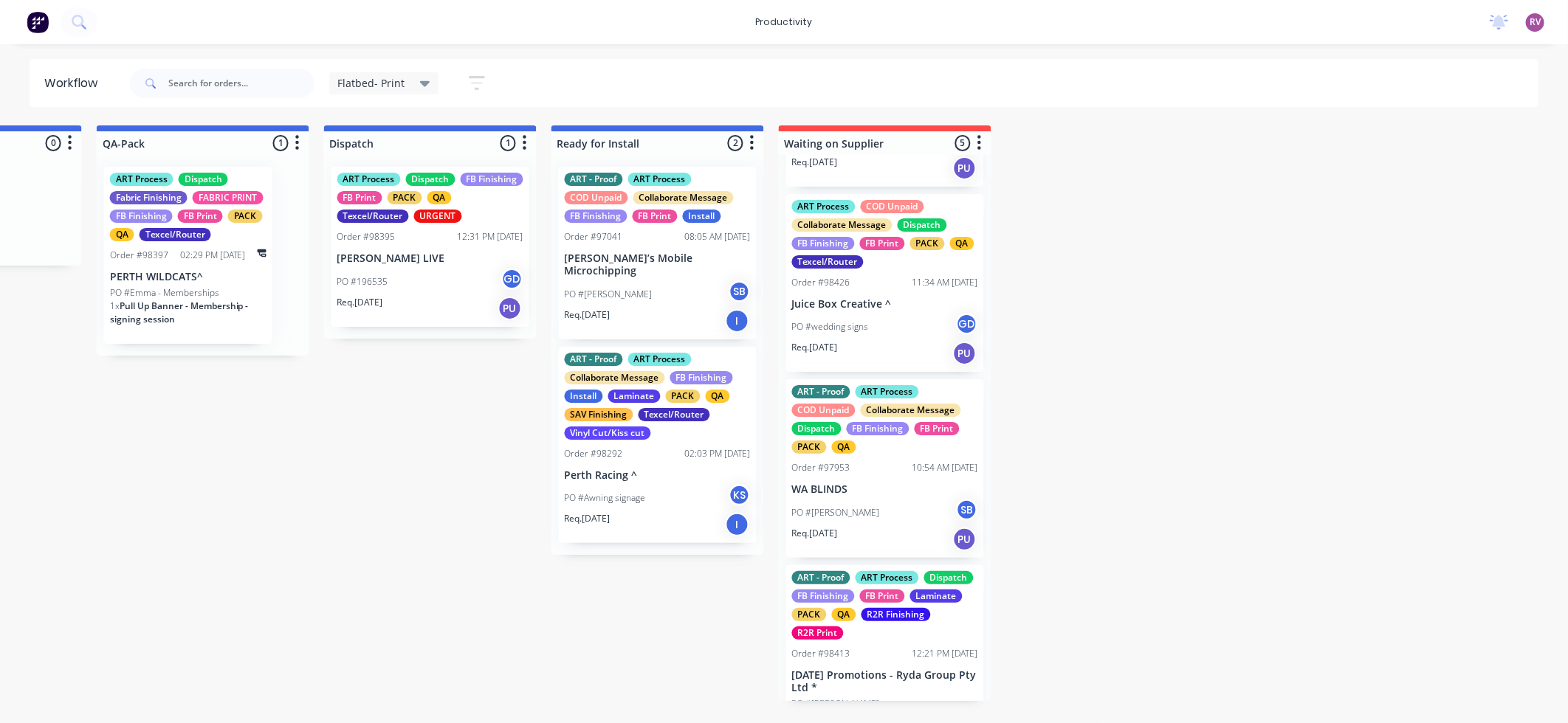
scroll to position [346, 0]
